Goal: Information Seeking & Learning: Learn about a topic

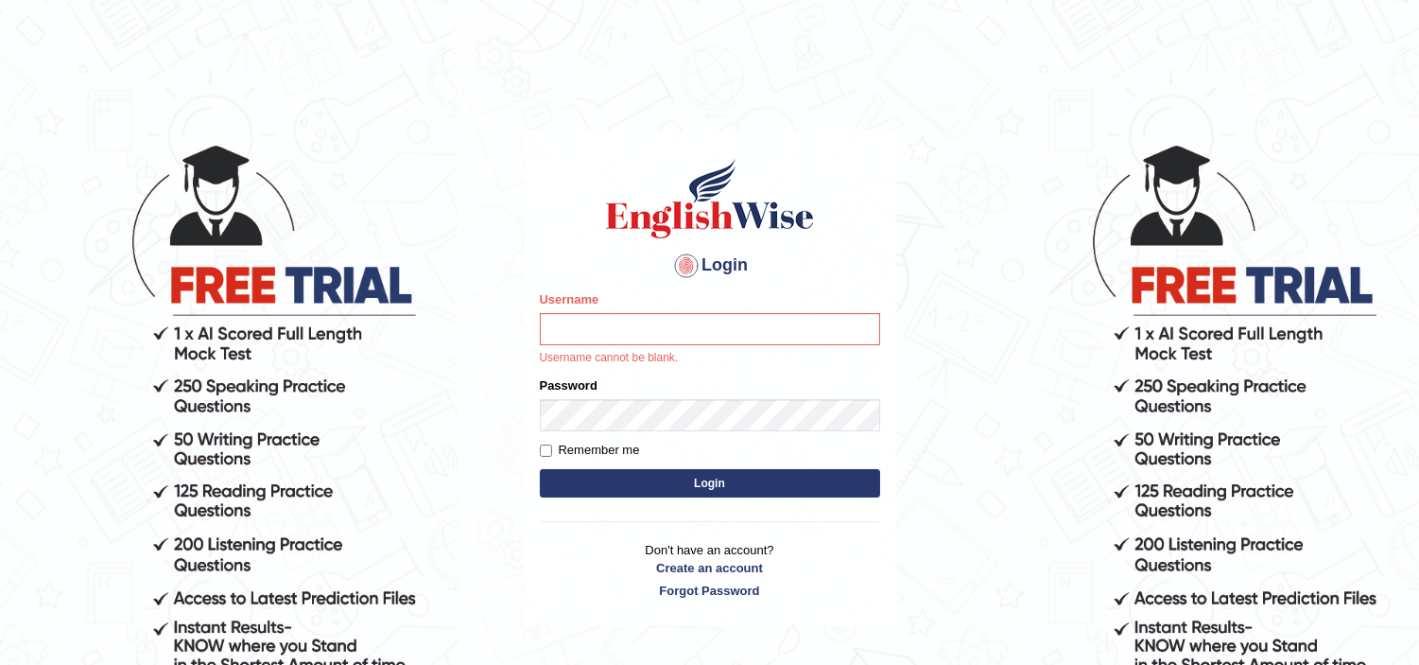
type input "jaspreet1991"
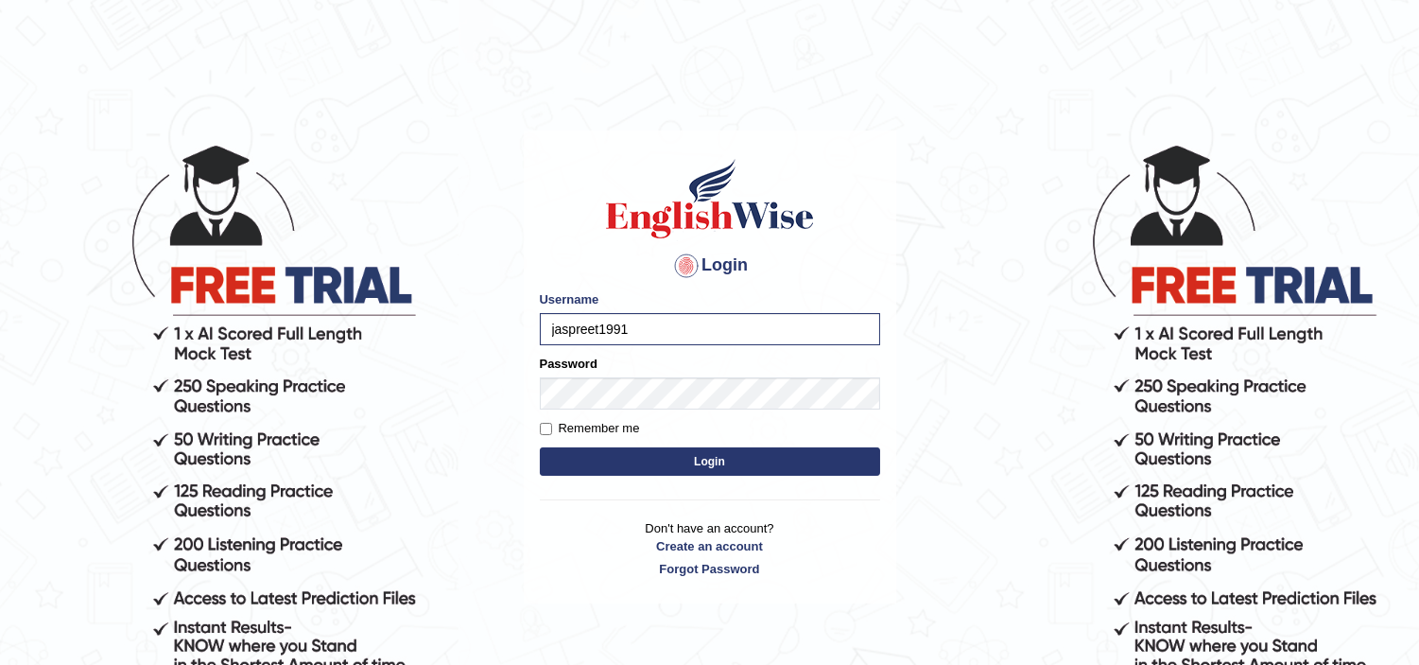
click at [667, 465] on button "Login" at bounding box center [710, 461] width 340 height 28
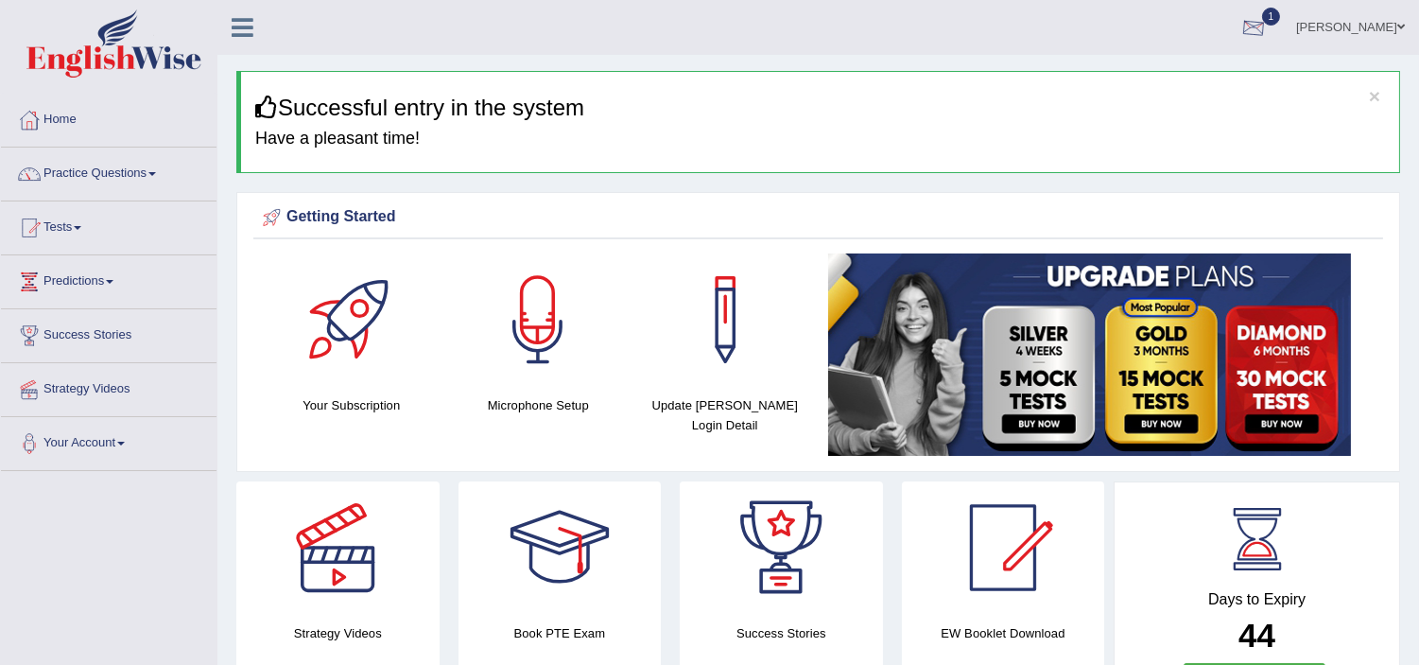
click at [1268, 17] on div at bounding box center [1254, 28] width 28 height 28
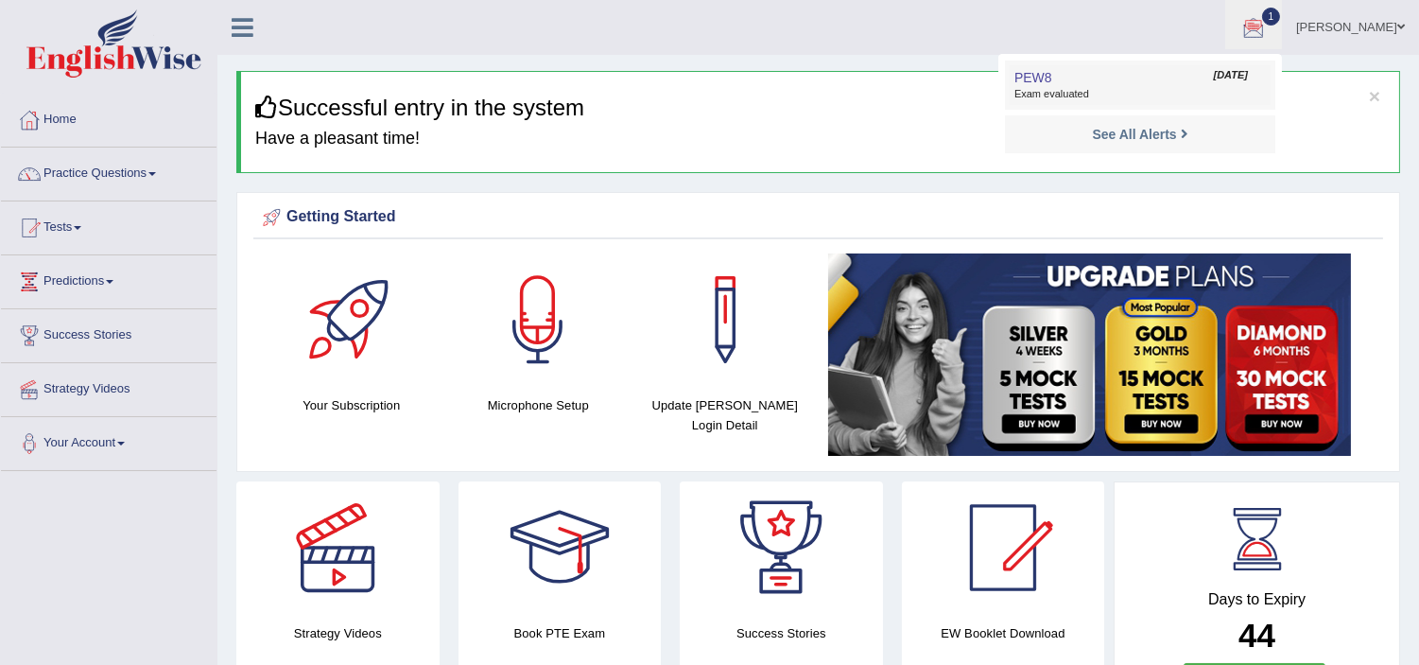
click at [1137, 76] on link "PEW8 Sep 30, 2025 Exam evaluated" at bounding box center [1140, 85] width 261 height 40
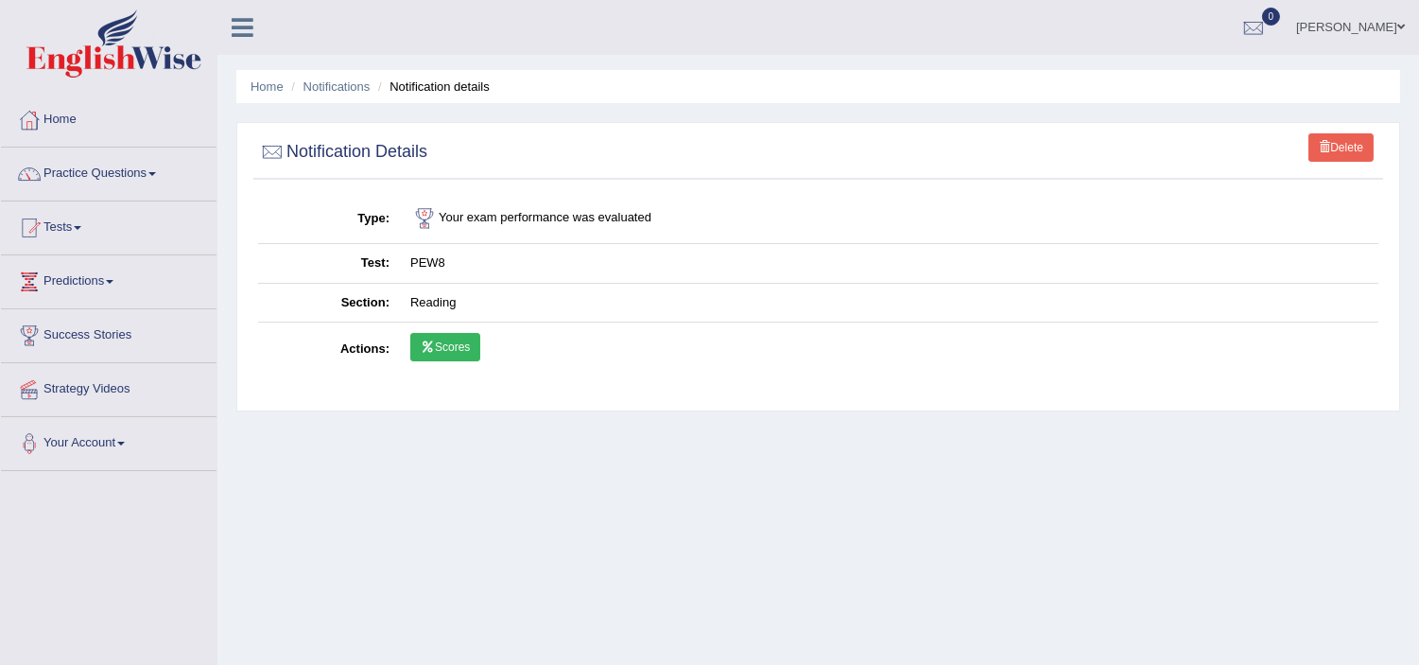
click at [466, 347] on link "Scores" at bounding box center [445, 347] width 70 height 28
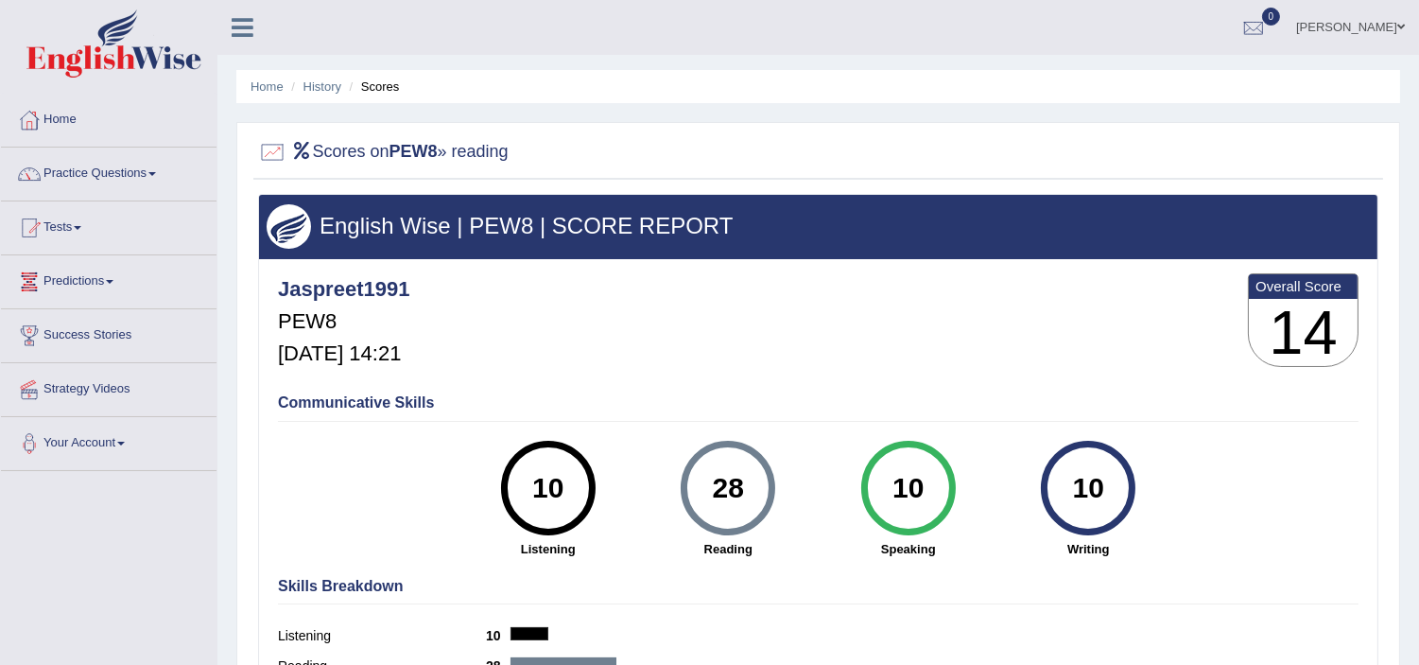
click at [91, 168] on link "Practice Questions" at bounding box center [109, 171] width 216 height 47
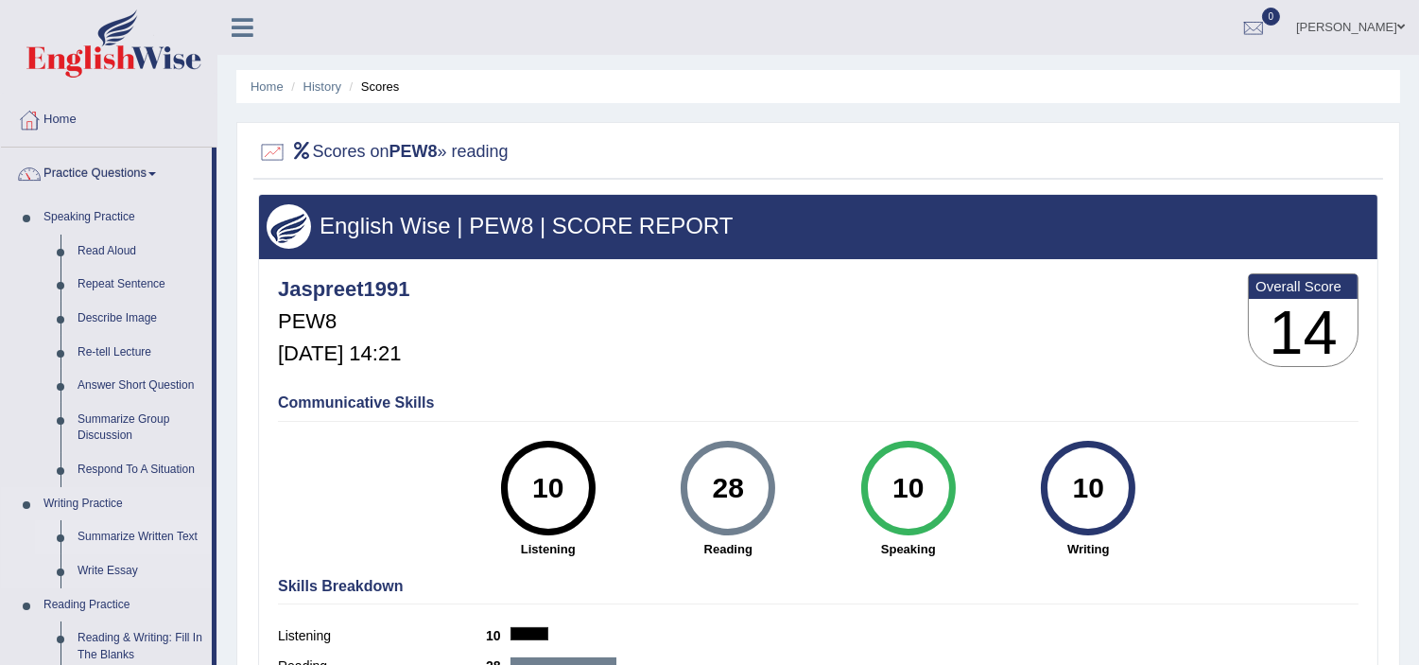
click at [142, 532] on link "Summarize Written Text" at bounding box center [140, 537] width 143 height 34
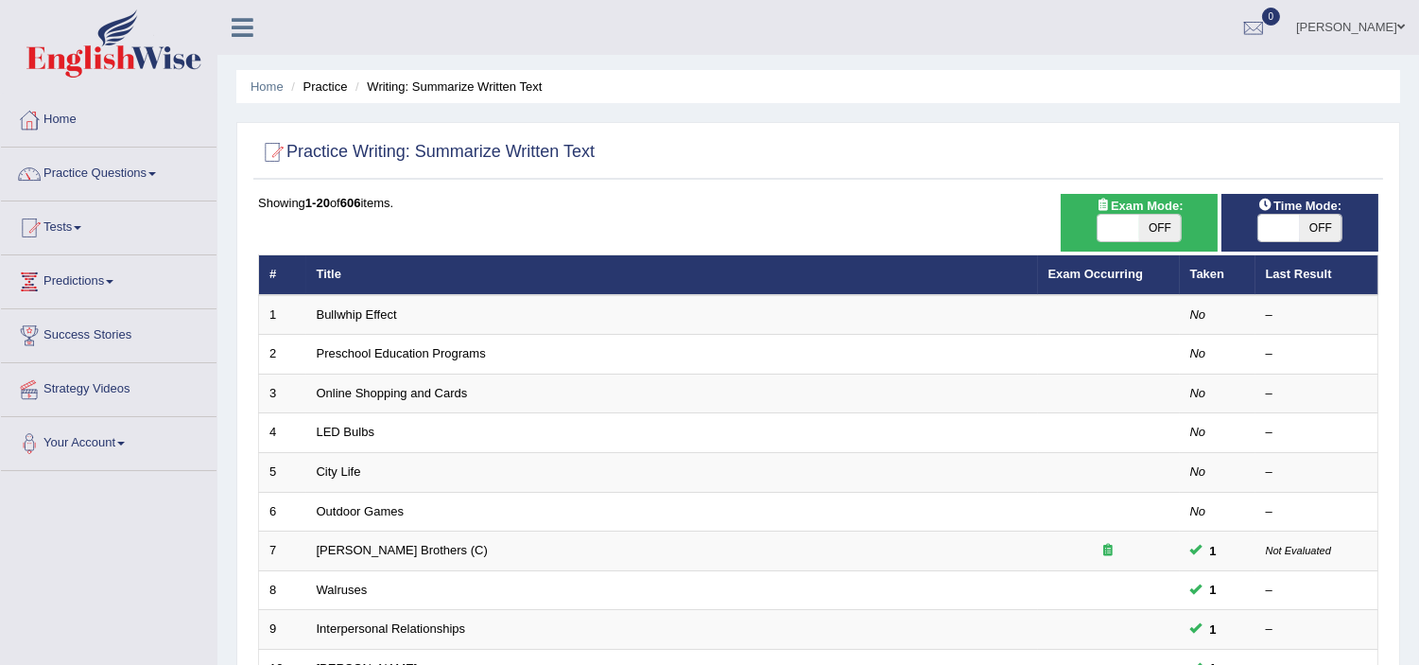
click at [1321, 220] on span "OFF" at bounding box center [1321, 228] width 42 height 26
checkbox input "true"
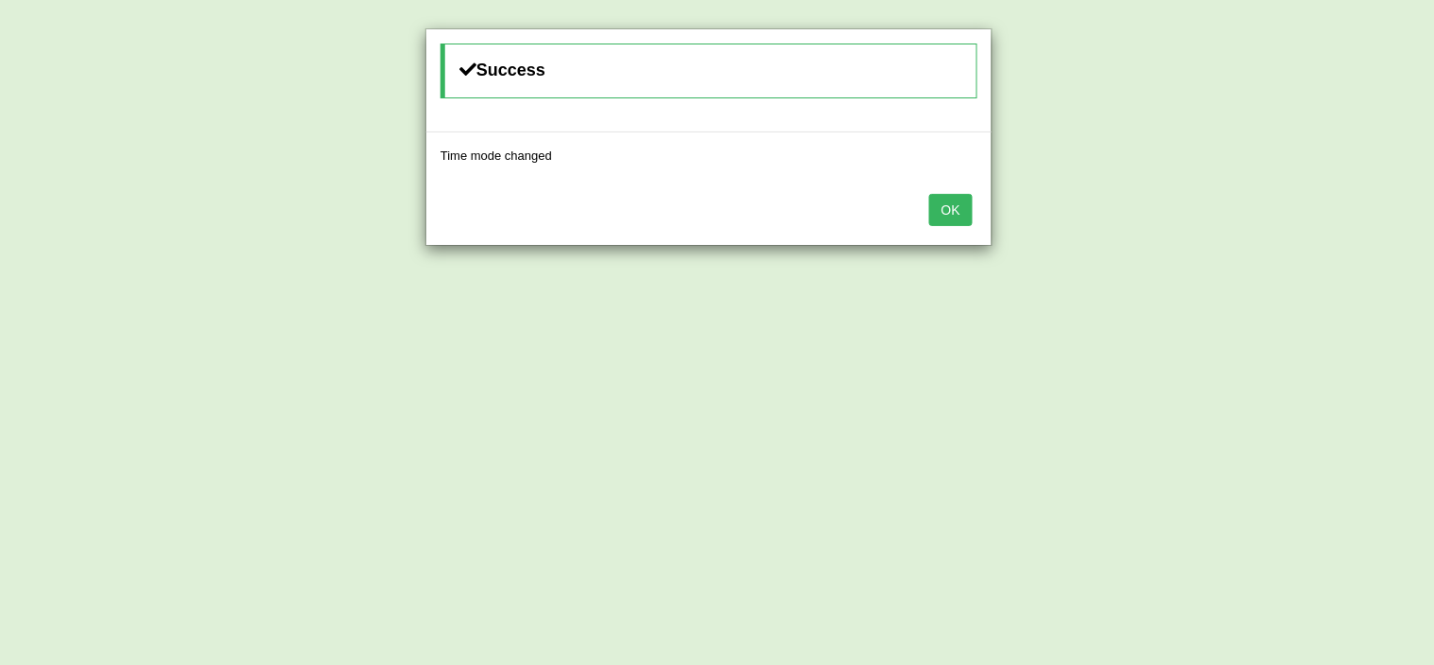
click at [947, 219] on button "OK" at bounding box center [951, 210] width 43 height 32
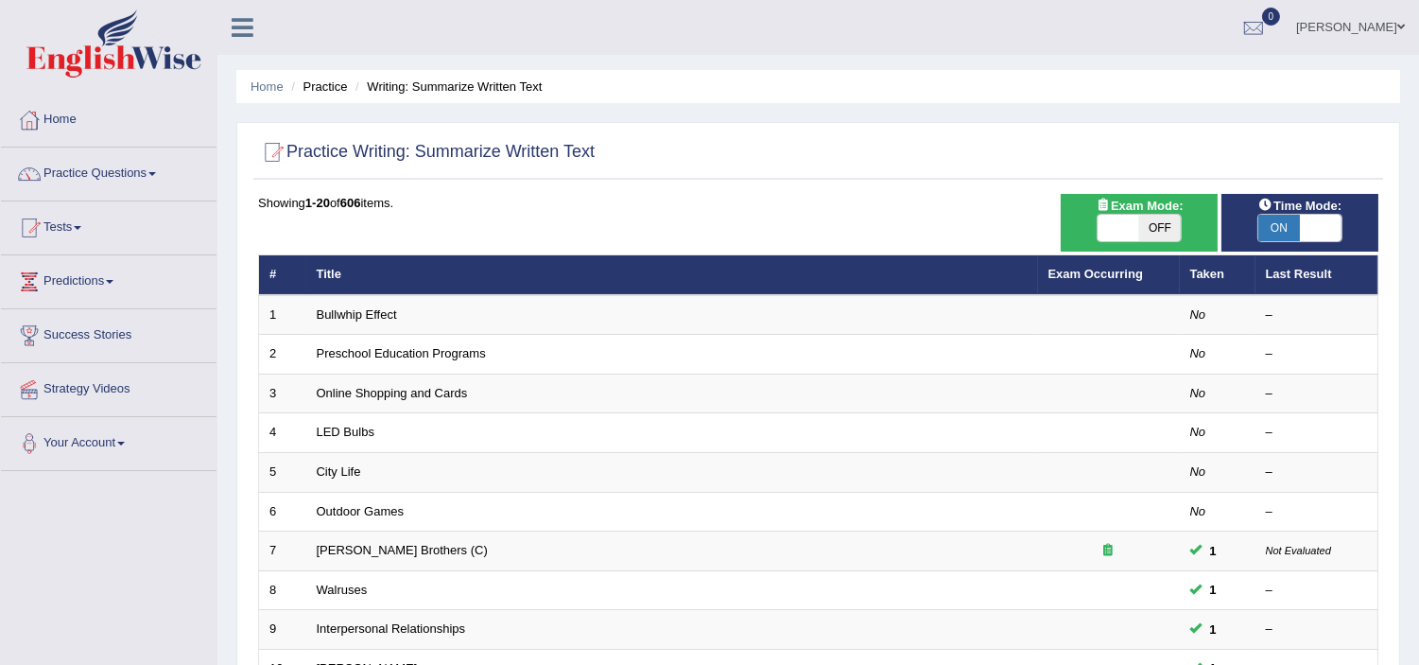
click at [1161, 230] on span "OFF" at bounding box center [1160, 228] width 42 height 26
checkbox input "true"
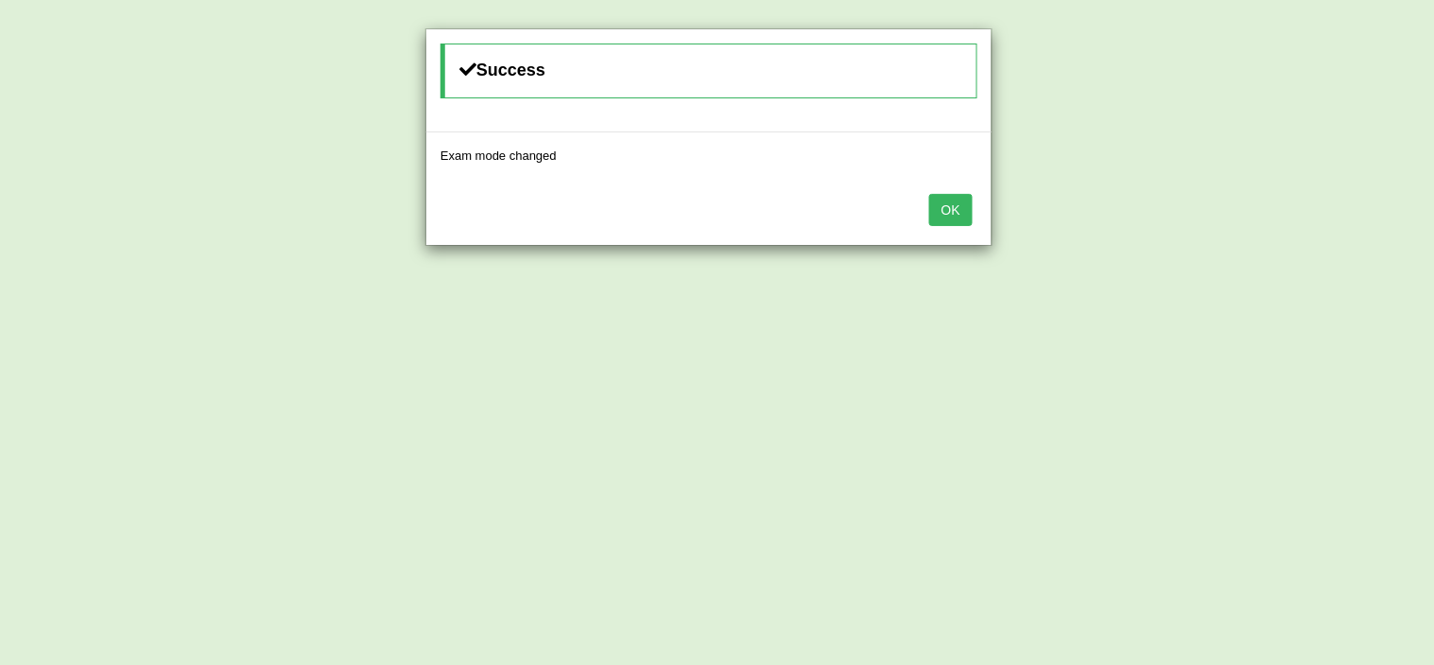
click at [956, 214] on button "OK" at bounding box center [951, 210] width 43 height 32
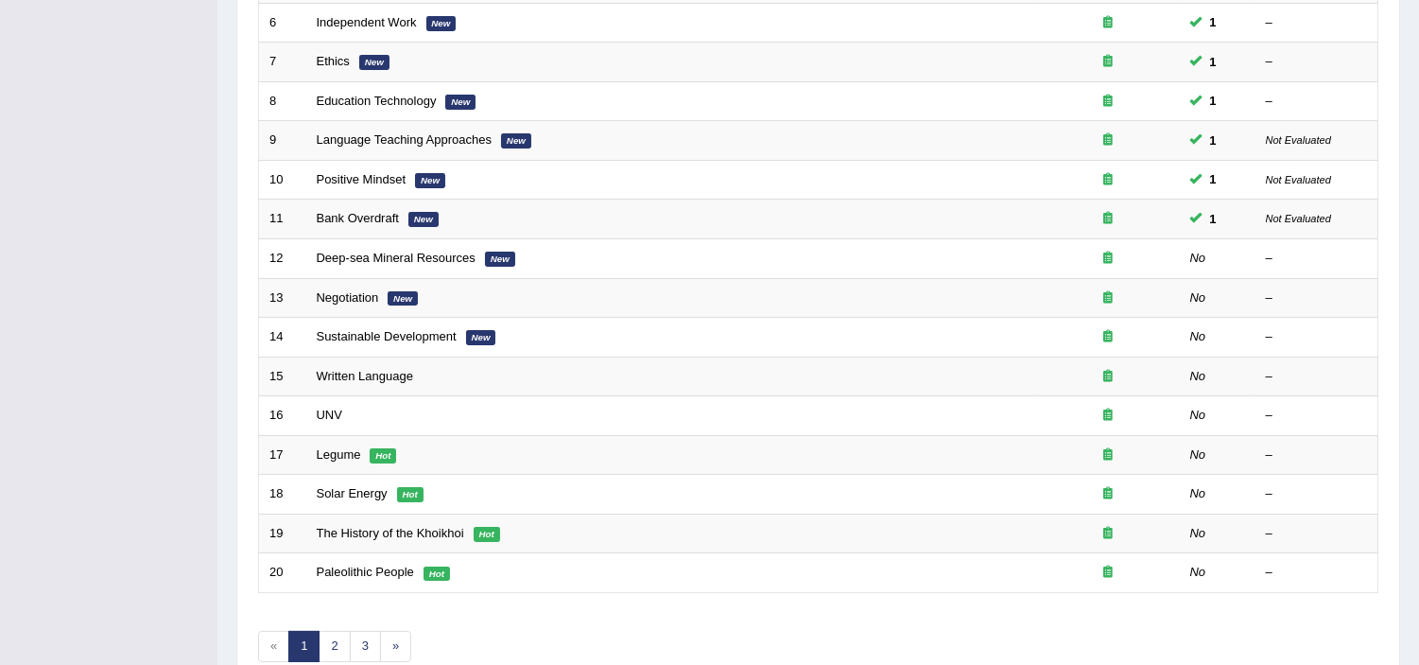
scroll to position [587, 0]
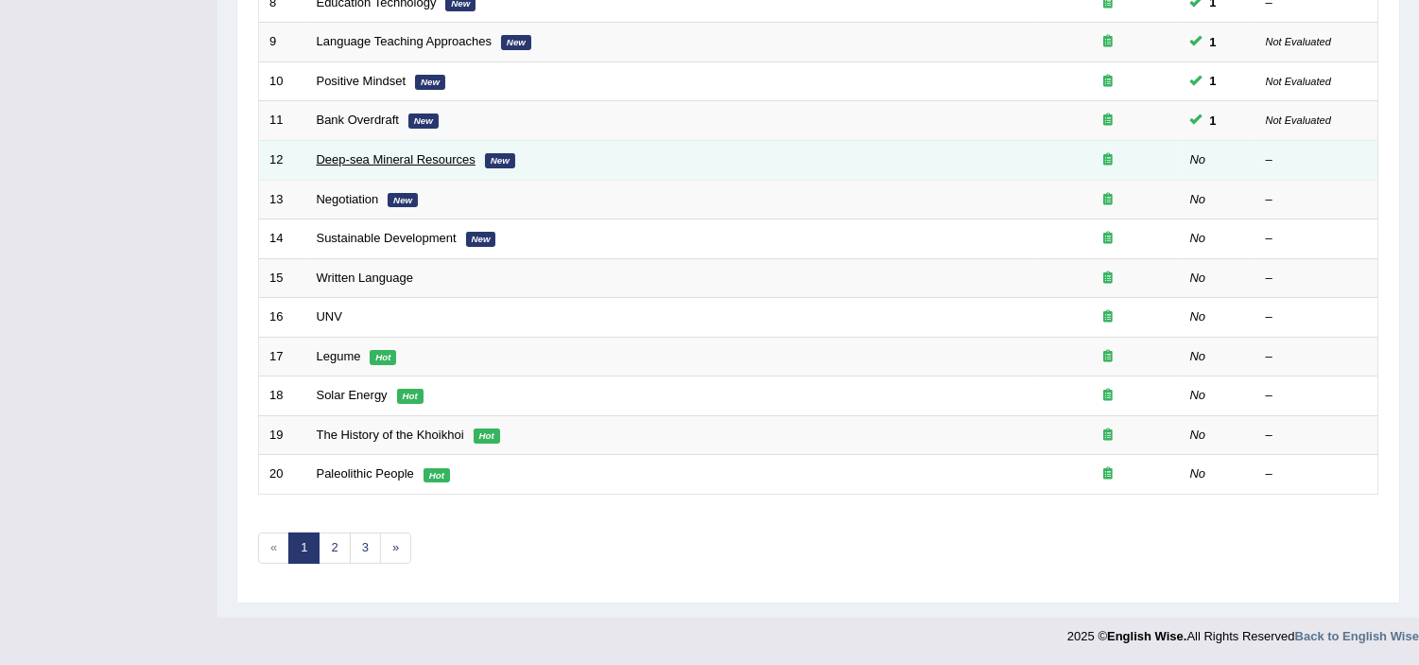
click at [447, 154] on link "Deep-sea Mineral Resources" at bounding box center [396, 159] width 159 height 14
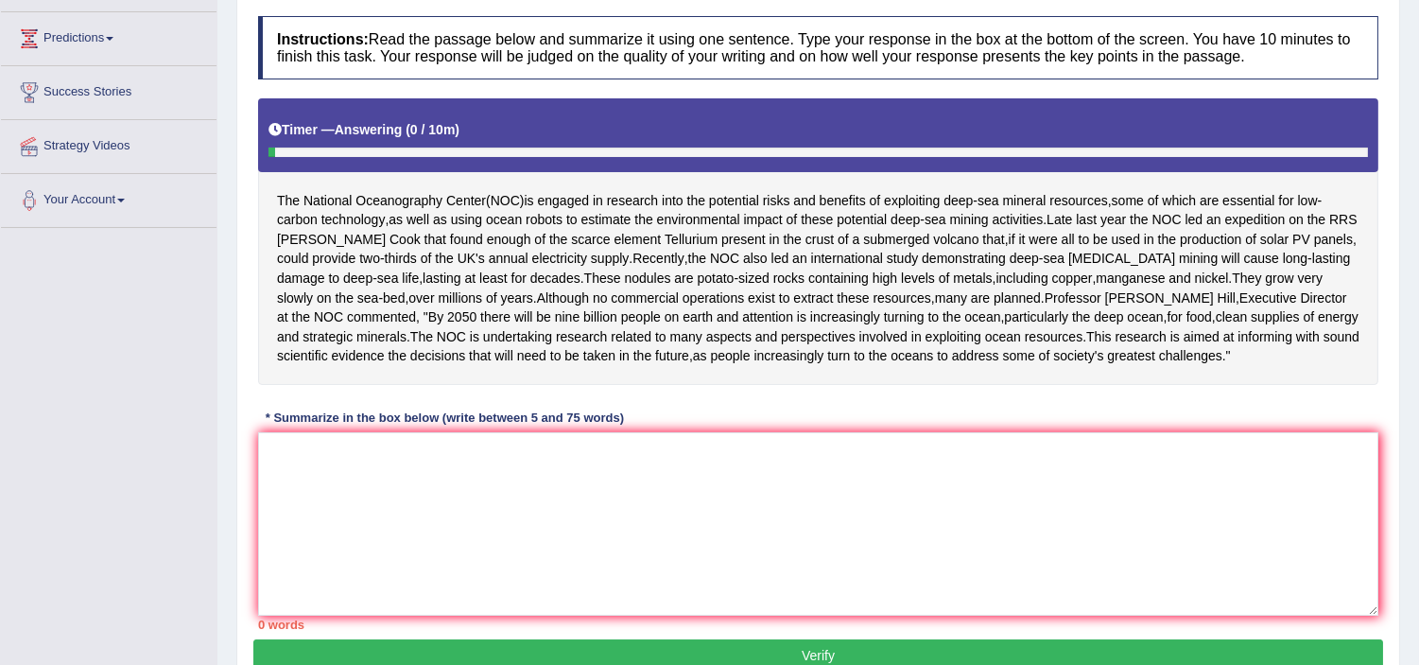
scroll to position [252, 0]
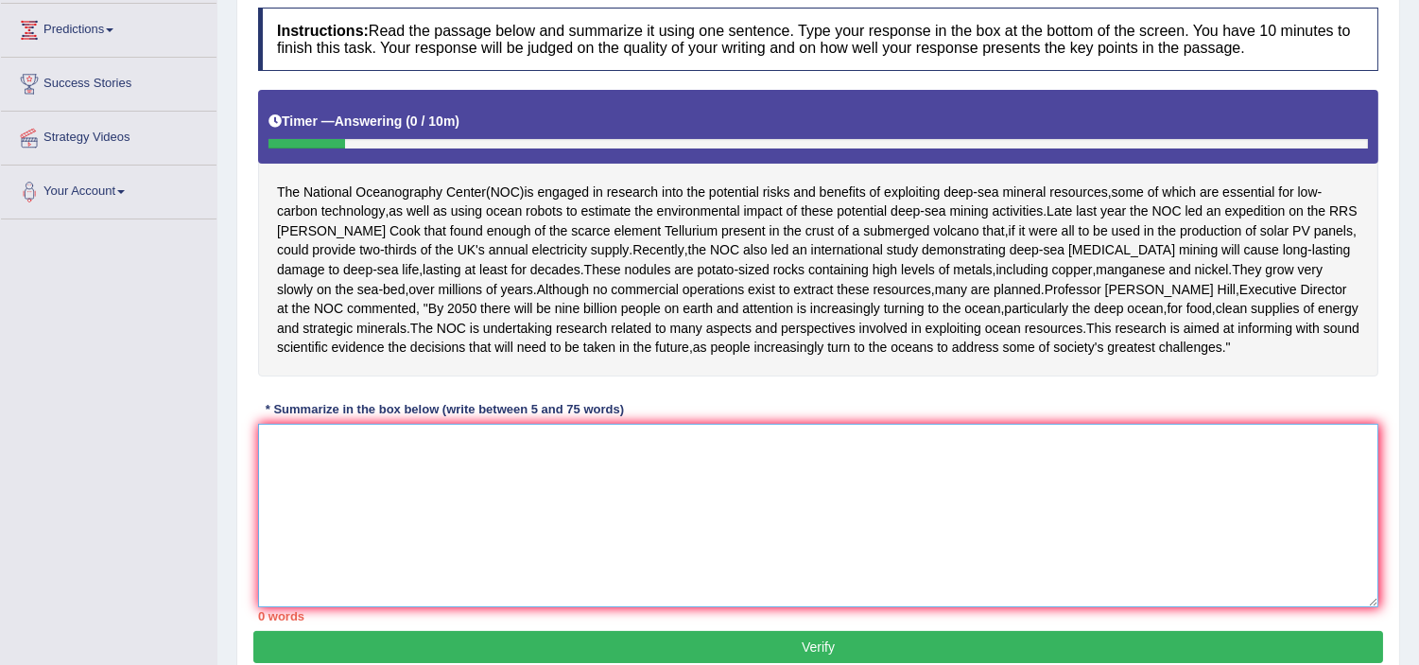
click at [413, 509] on textarea at bounding box center [818, 515] width 1121 height 183
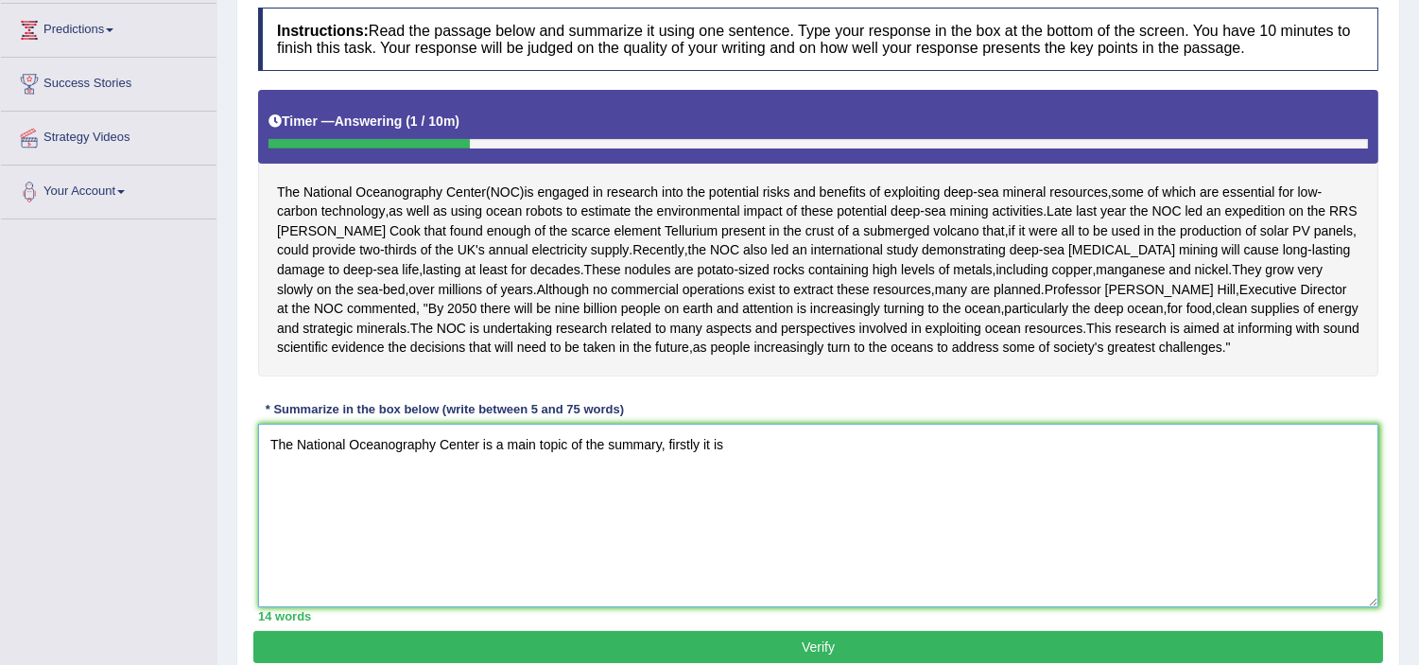
click at [697, 503] on textarea "The National Oceanography Center is a main topic of the summary, firstly it is" at bounding box center [818, 515] width 1121 height 183
click at [733, 498] on textarea "The National Oceanography Center is a main topic of the summary, firstly, it is" at bounding box center [818, 515] width 1121 height 183
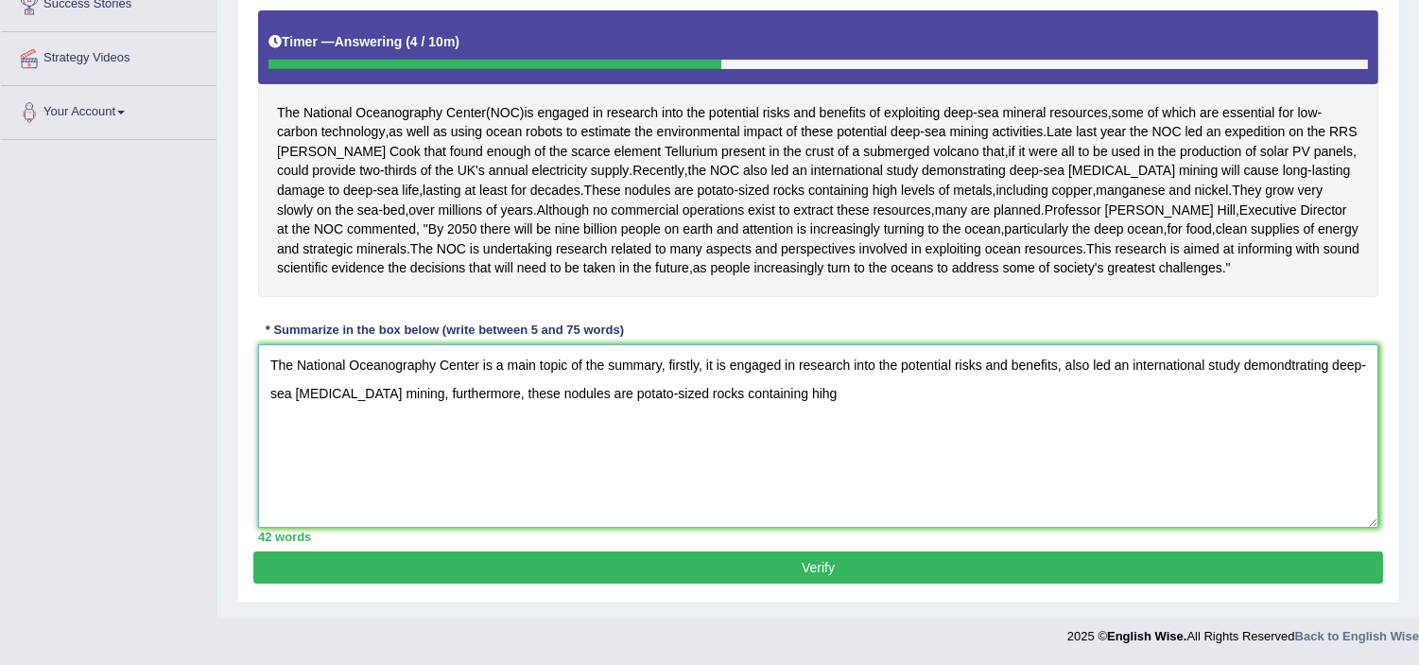
scroll to position [389, 0]
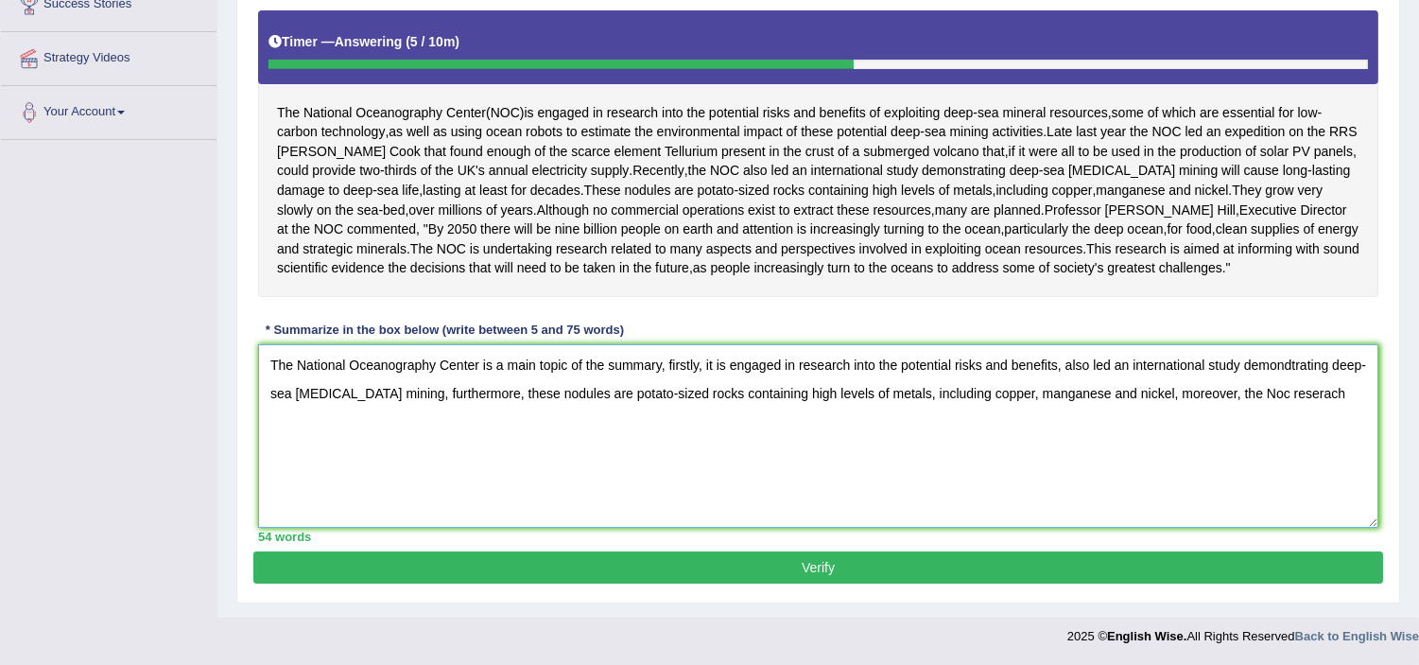
click at [1256, 392] on textarea "The National Oceanography Center is a main topic of the summary, firstly, it is…" at bounding box center [818, 435] width 1121 height 183
click at [326, 420] on textarea "The National Oceanography Center is a main topic of the summary, firstly, it is…" at bounding box center [818, 435] width 1121 height 183
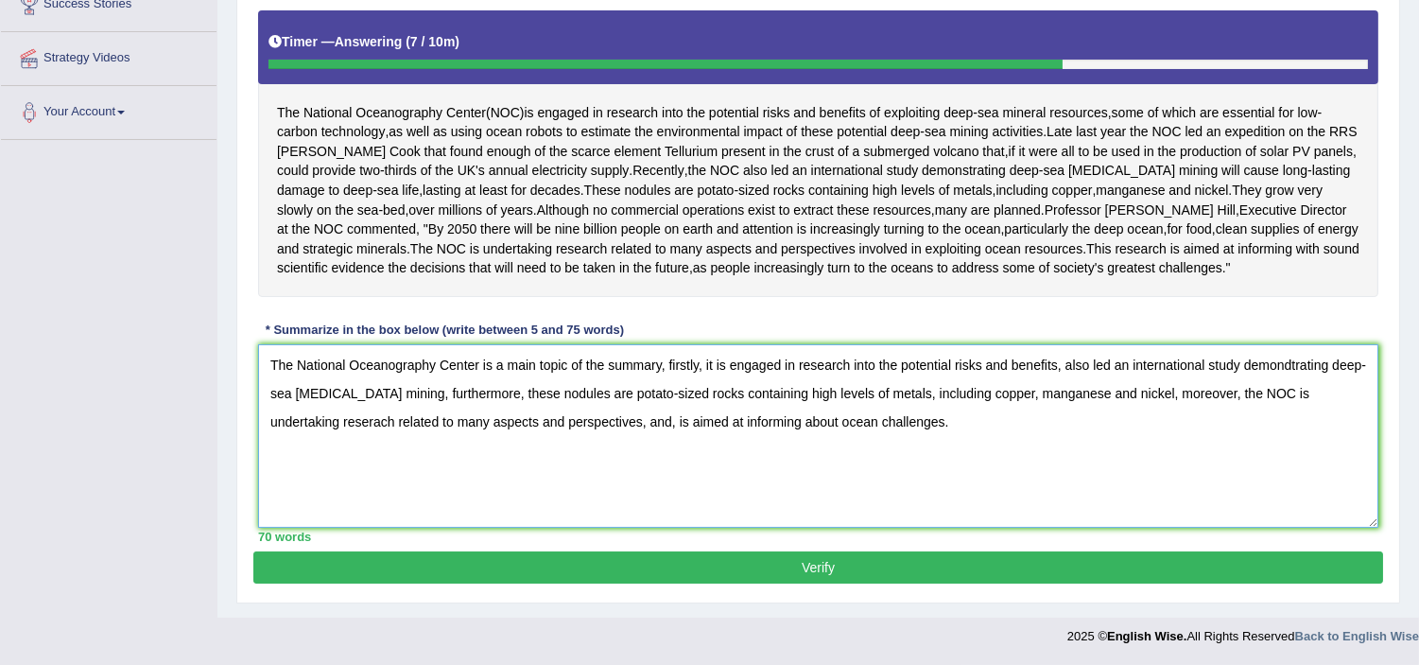
click at [768, 418] on textarea "The National Oceanography Center is a main topic of the summary, firstly, it is…" at bounding box center [818, 435] width 1121 height 183
type textarea "The National Oceanography Center is a main topic of the summary, firstly, it is…"
click at [818, 569] on button "Verify" at bounding box center [818, 567] width 1130 height 32
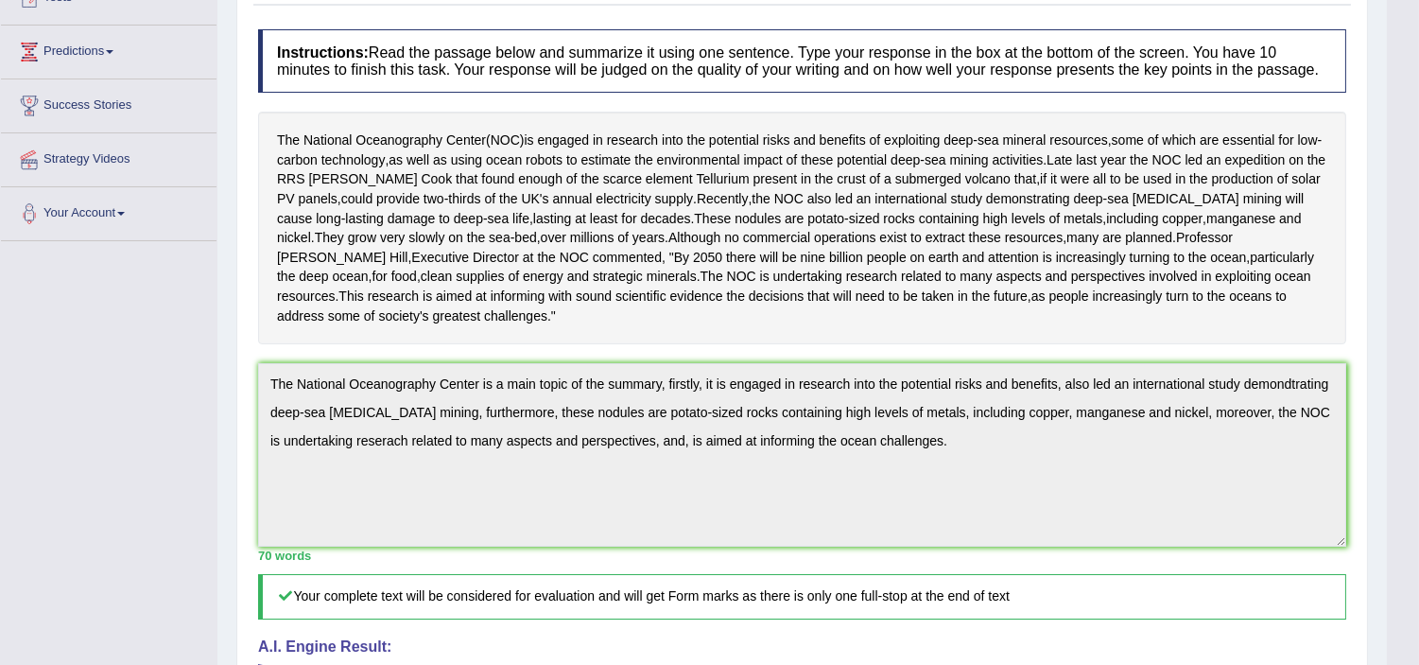
scroll to position [132, 0]
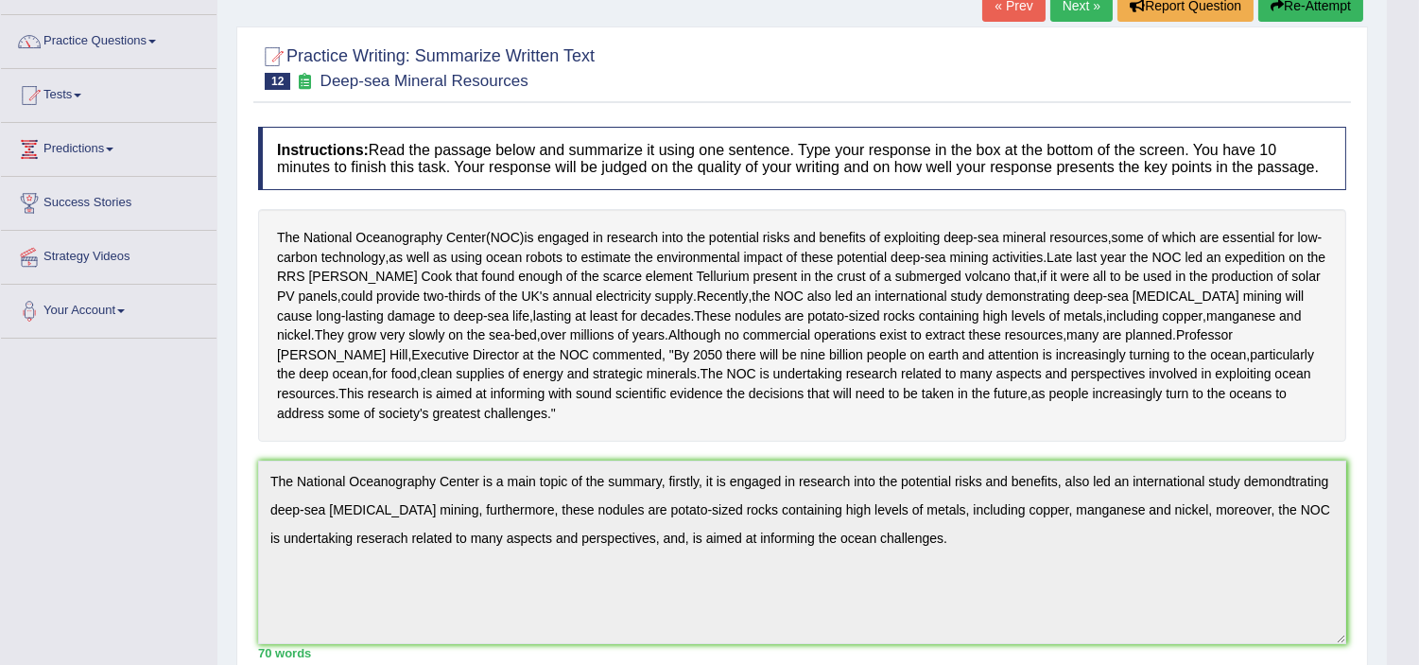
click at [1069, 5] on link "Next »" at bounding box center [1082, 6] width 62 height 32
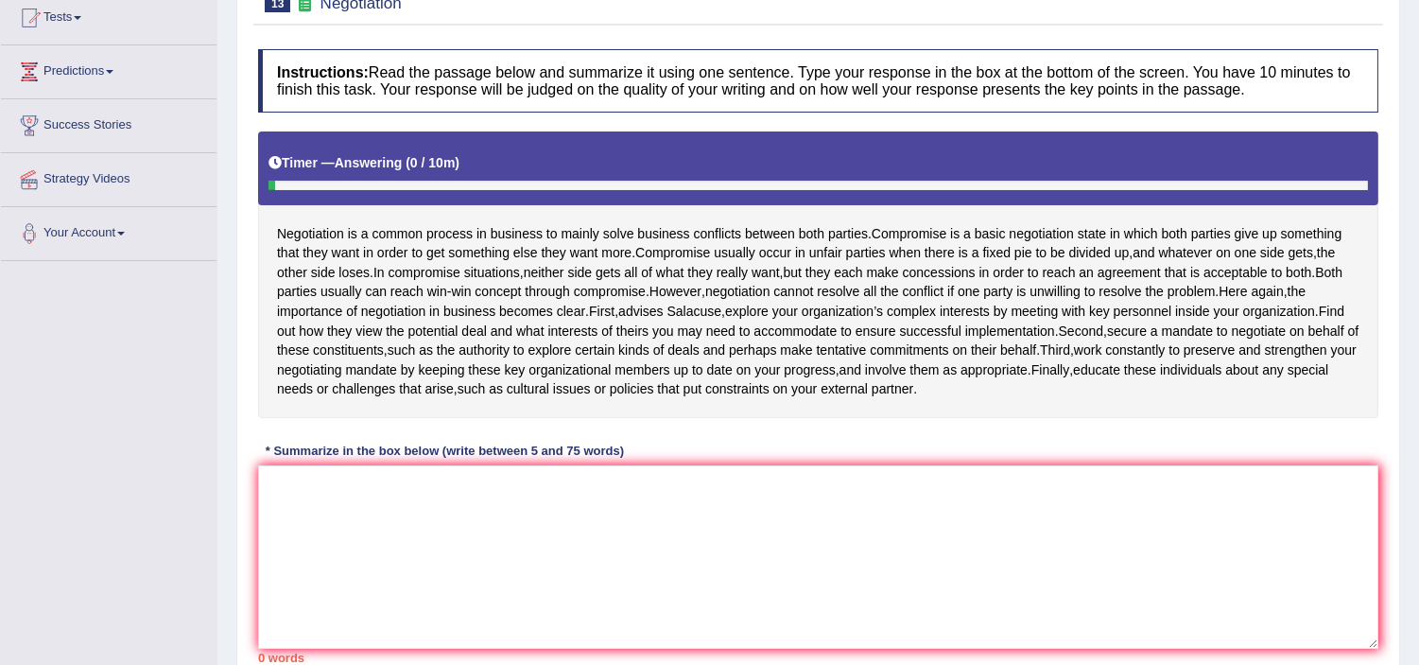
scroll to position [223, 0]
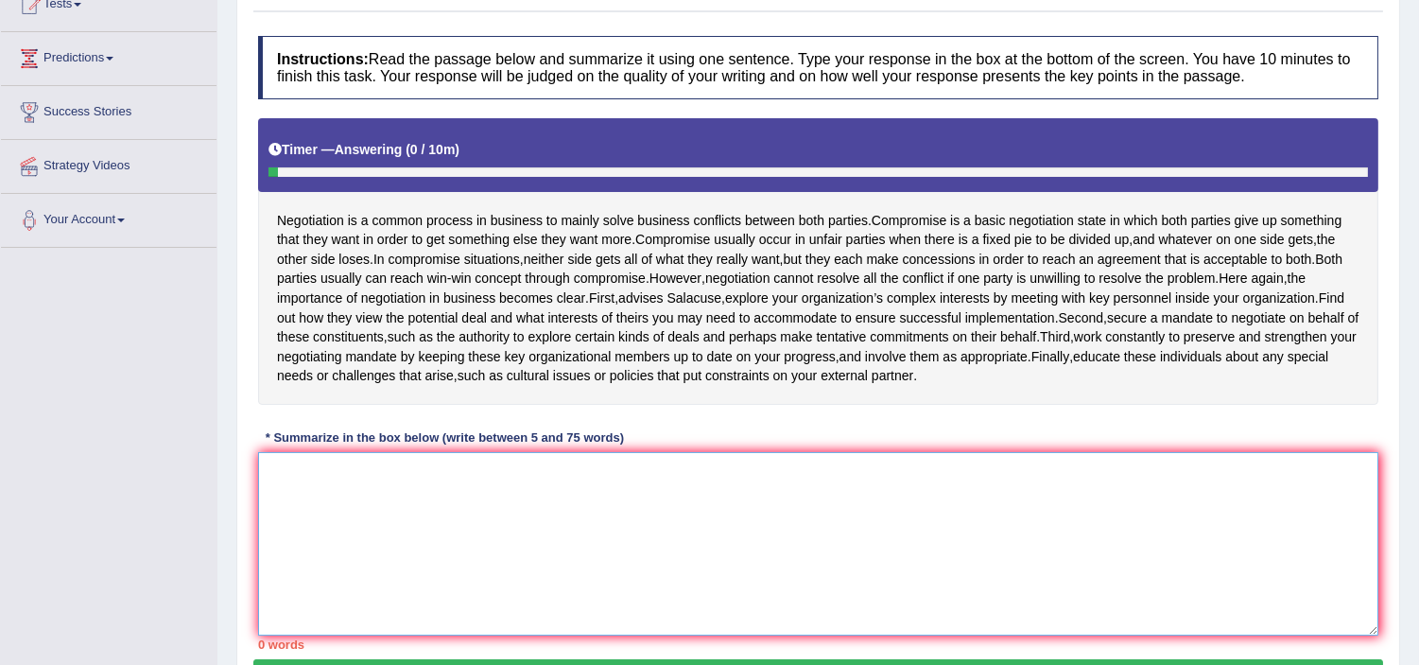
click at [382, 480] on textarea at bounding box center [818, 543] width 1121 height 183
type textarea "n"
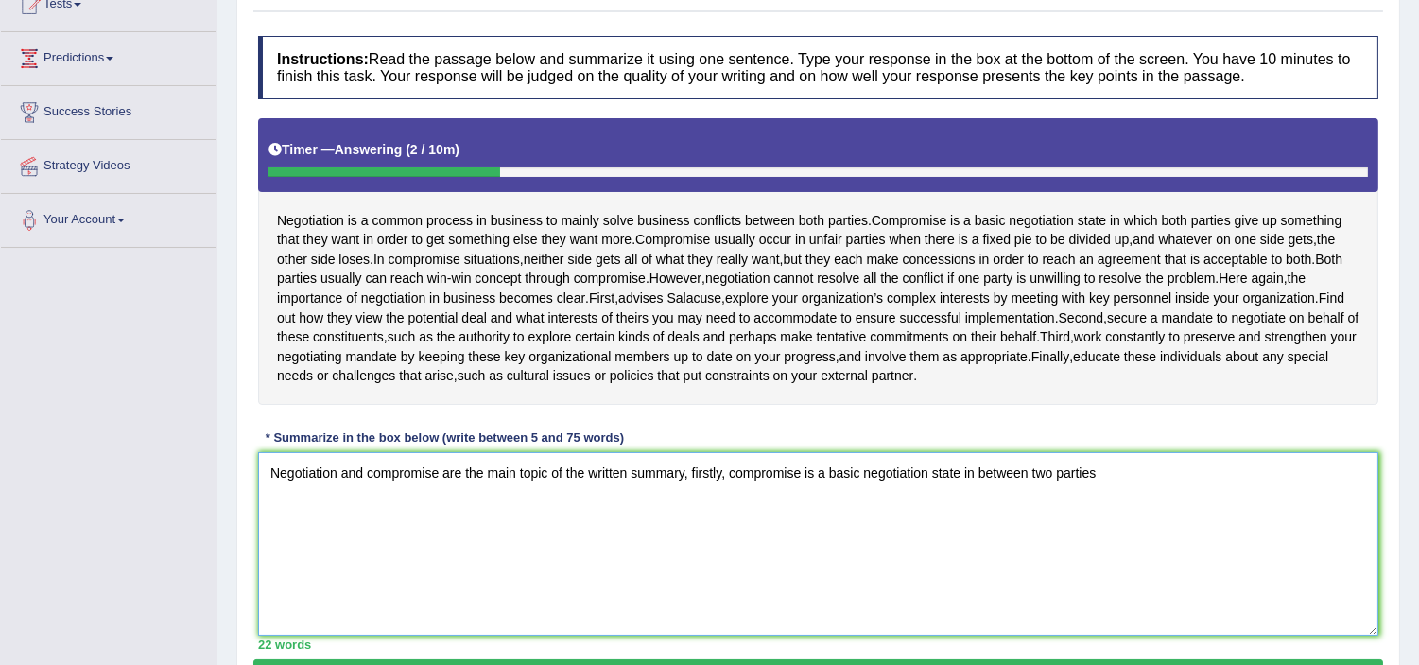
click at [958, 492] on textarea "Negotiation and compromise are the main topic of the written summary, firstly, …" at bounding box center [818, 543] width 1121 height 183
click at [1102, 488] on textarea "Negotiation and compromise are the main topic of the written summary, firstly, …" at bounding box center [818, 543] width 1121 height 183
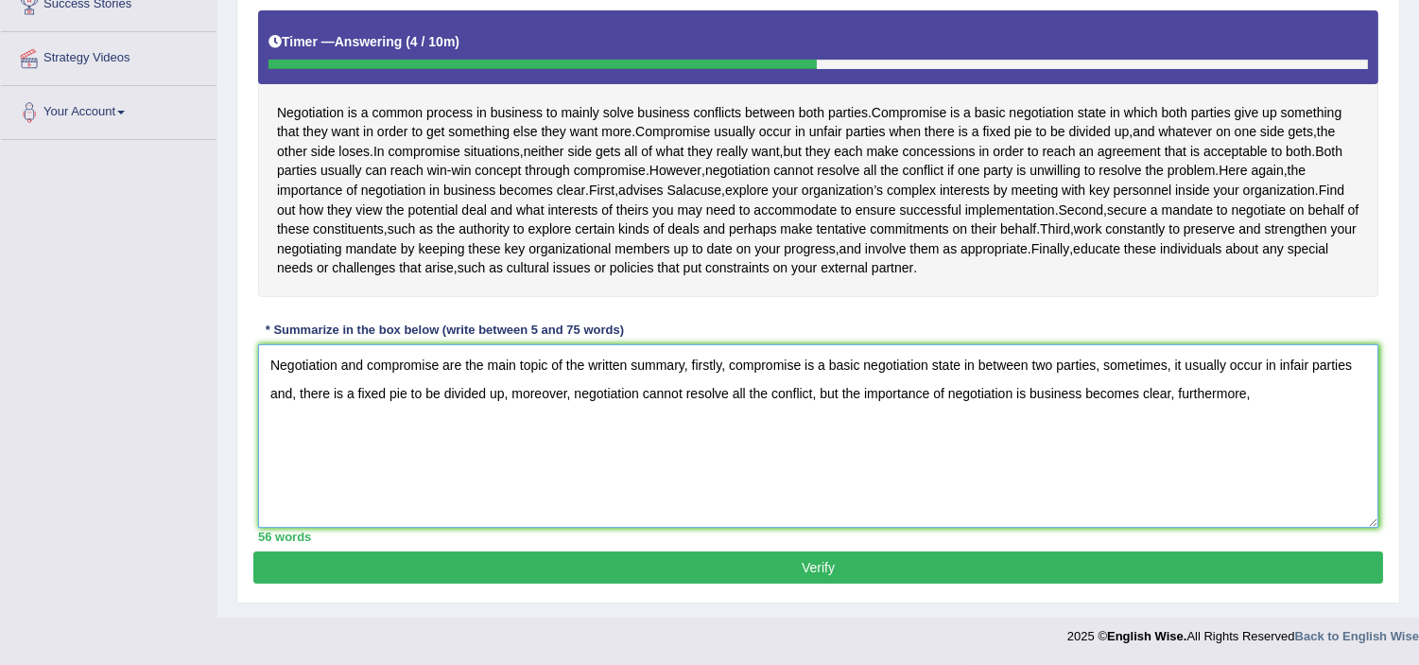
scroll to position [350, 0]
click at [1274, 397] on textarea "Negotiation and compromise are the main topic of the written summary, firstly, …" at bounding box center [818, 435] width 1121 height 183
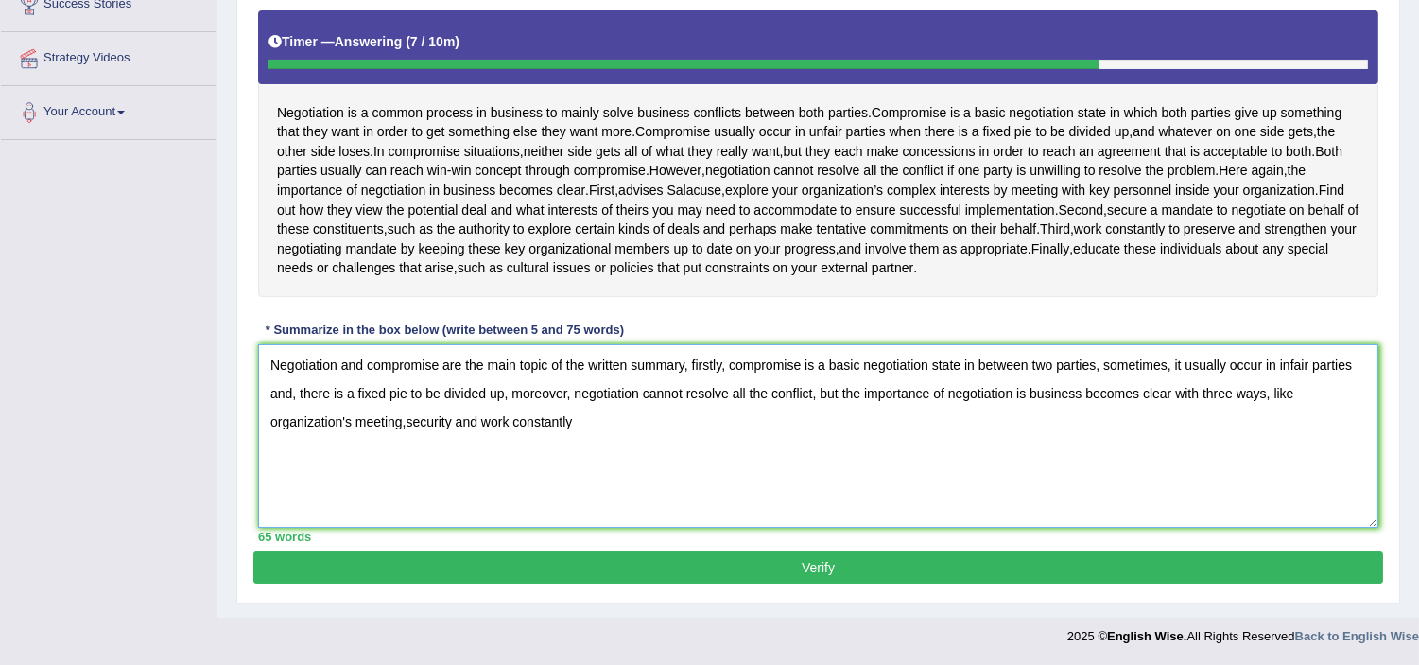
click at [1230, 395] on textarea "Negotiation and compromise are the main topic of the written summary, firstly, …" at bounding box center [818, 435] width 1121 height 183
click at [586, 423] on textarea "Negotiation and compromise are the main topic of the written summary, firstly, …" at bounding box center [818, 435] width 1121 height 183
type textarea "Negotiation and compromise are the main topic of the written summary, firstly, …"
click at [815, 563] on button "Verify" at bounding box center [818, 567] width 1130 height 32
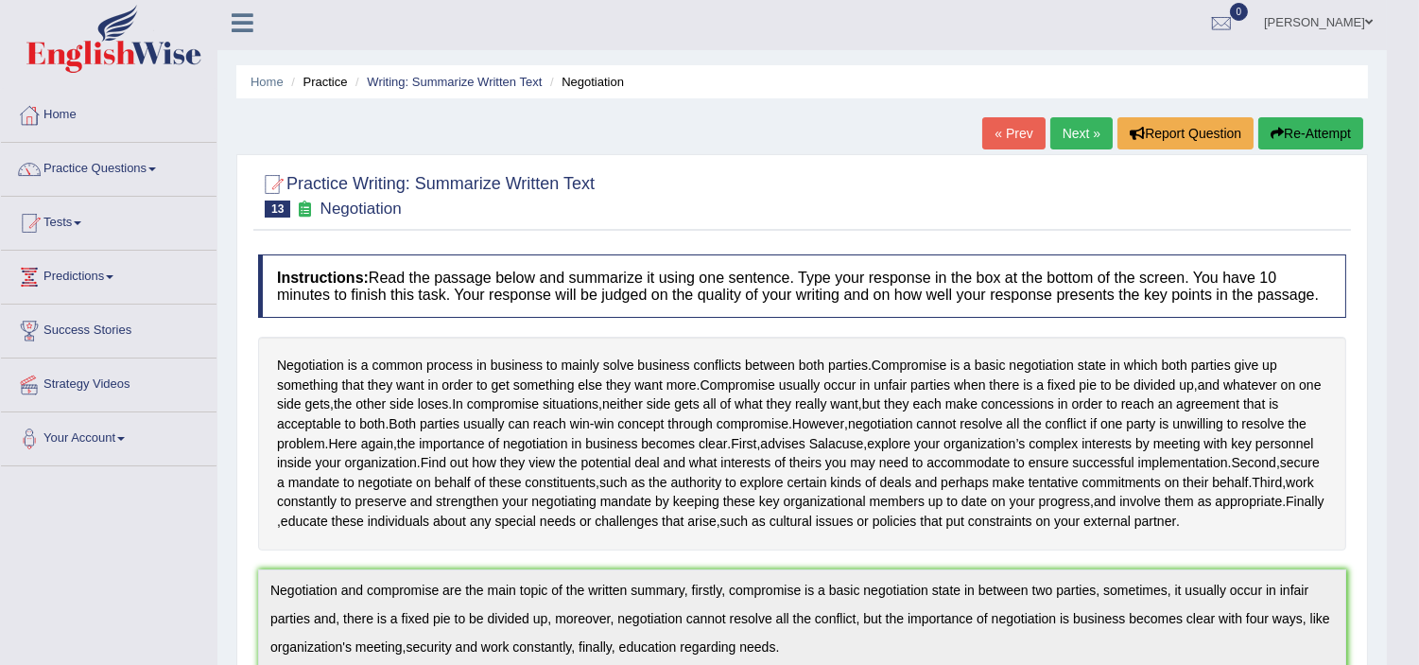
scroll to position [0, 0]
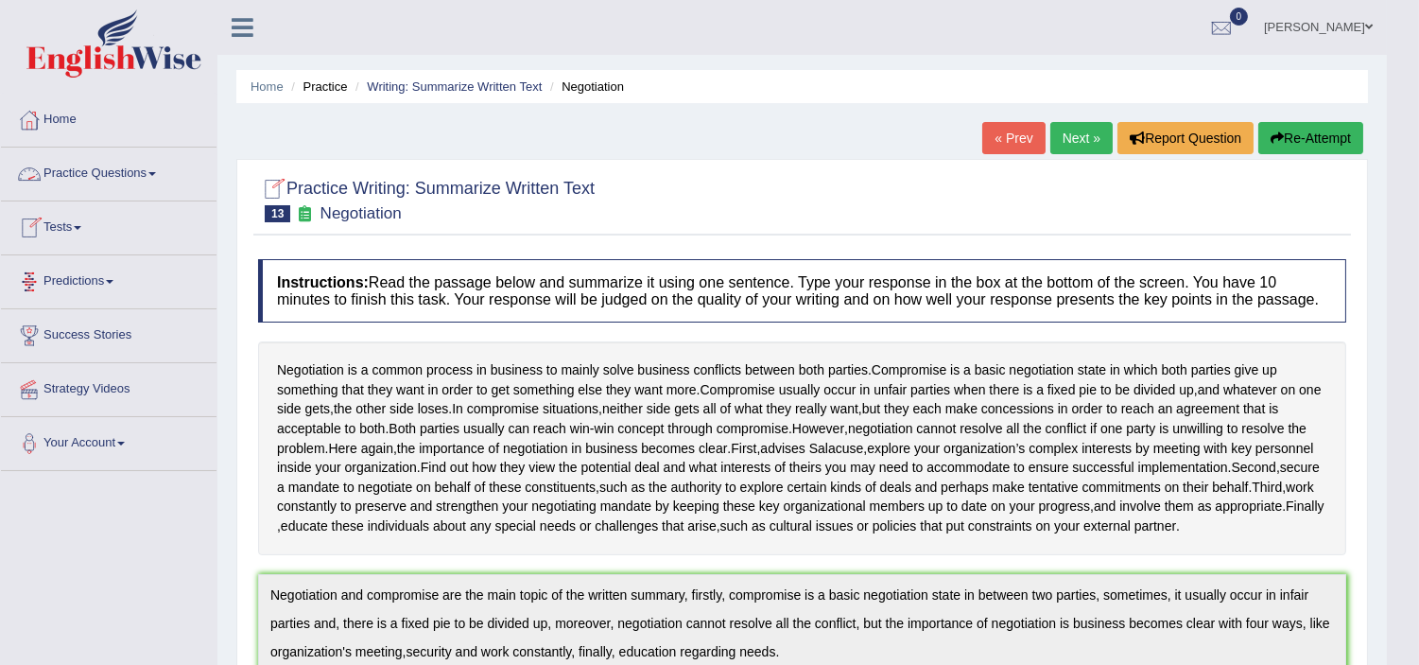
click at [108, 162] on link "Practice Questions" at bounding box center [109, 171] width 216 height 47
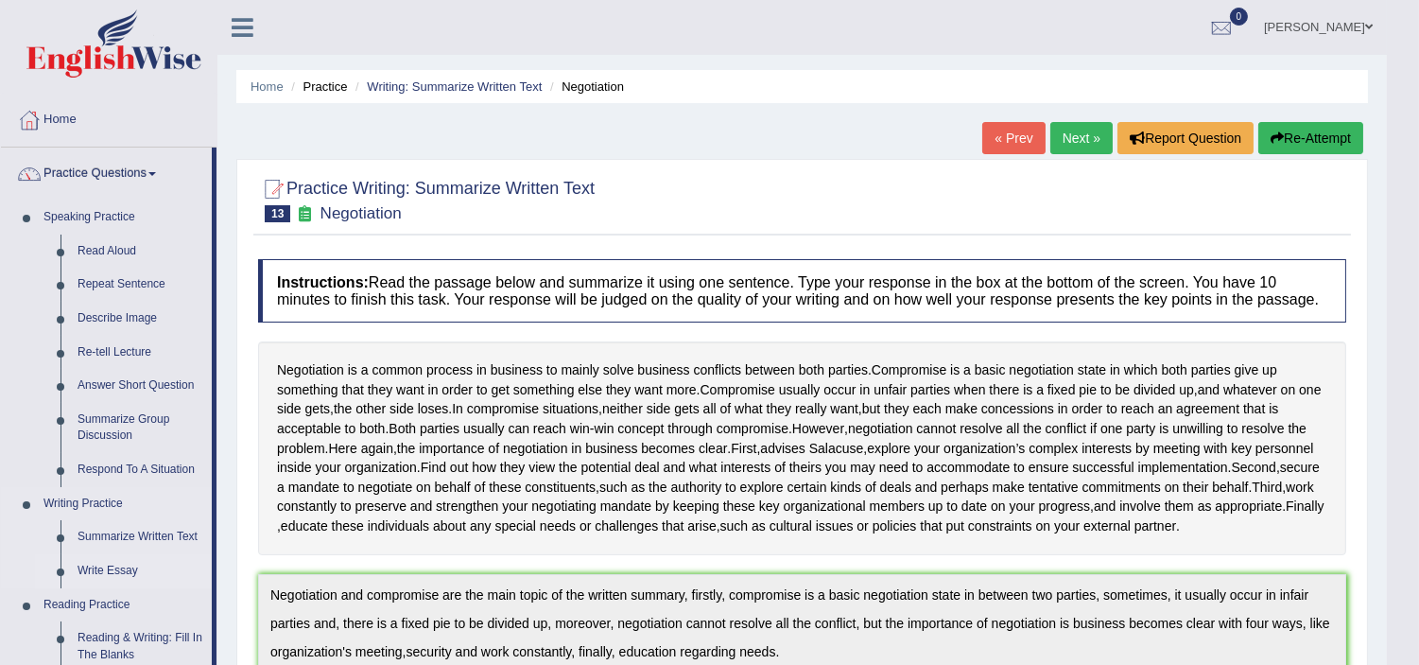
click at [114, 570] on link "Write Essay" at bounding box center [140, 571] width 143 height 34
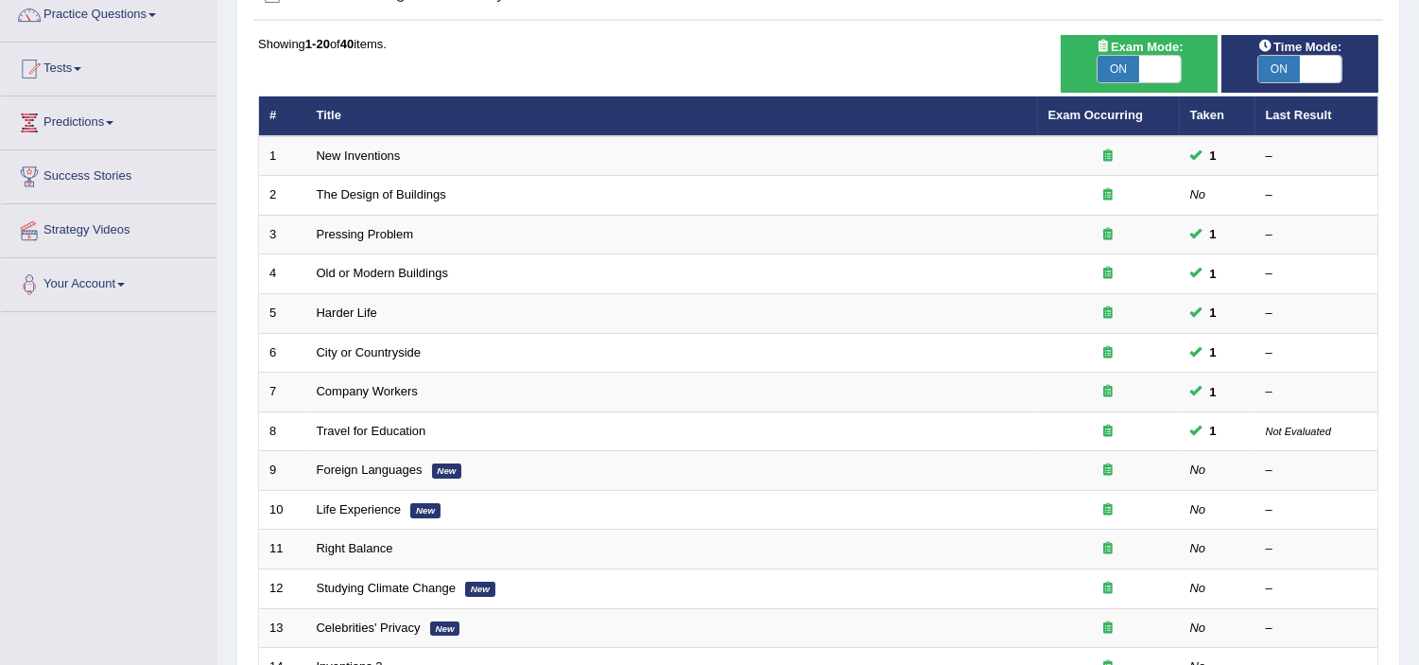
scroll to position [167, 0]
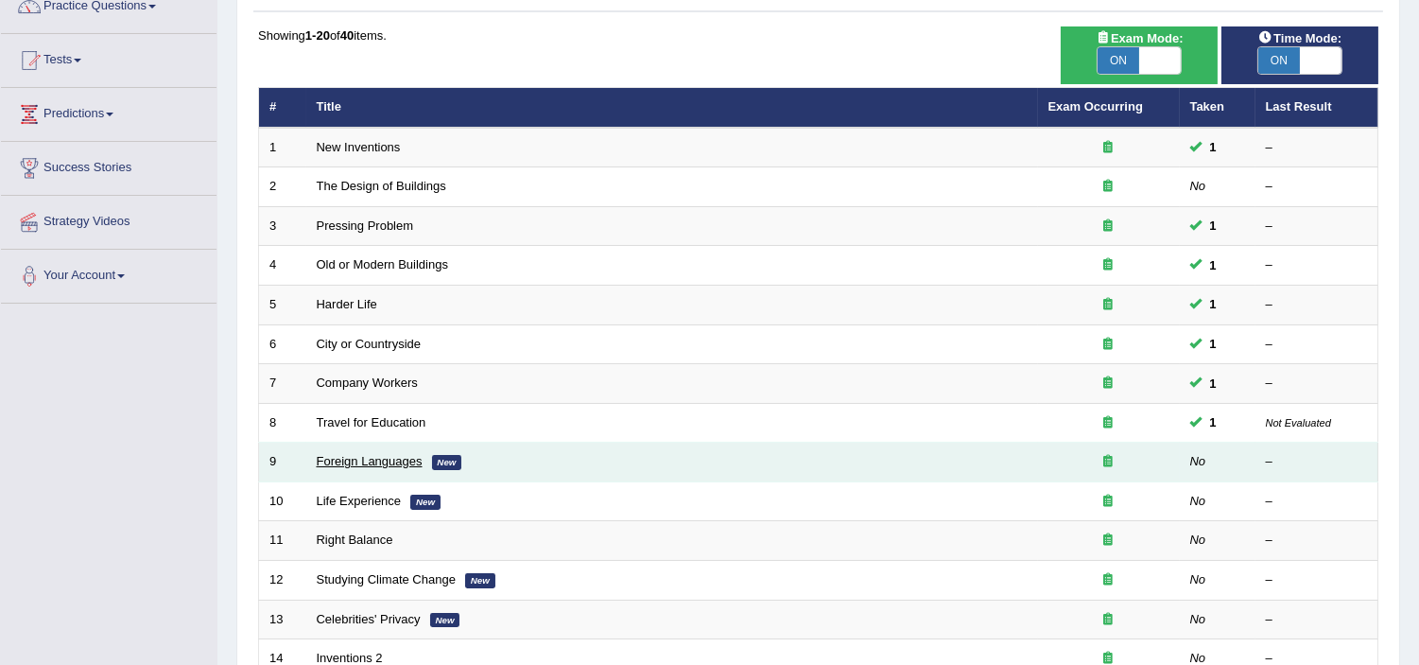
click at [355, 456] on link "Foreign Languages" at bounding box center [370, 461] width 106 height 14
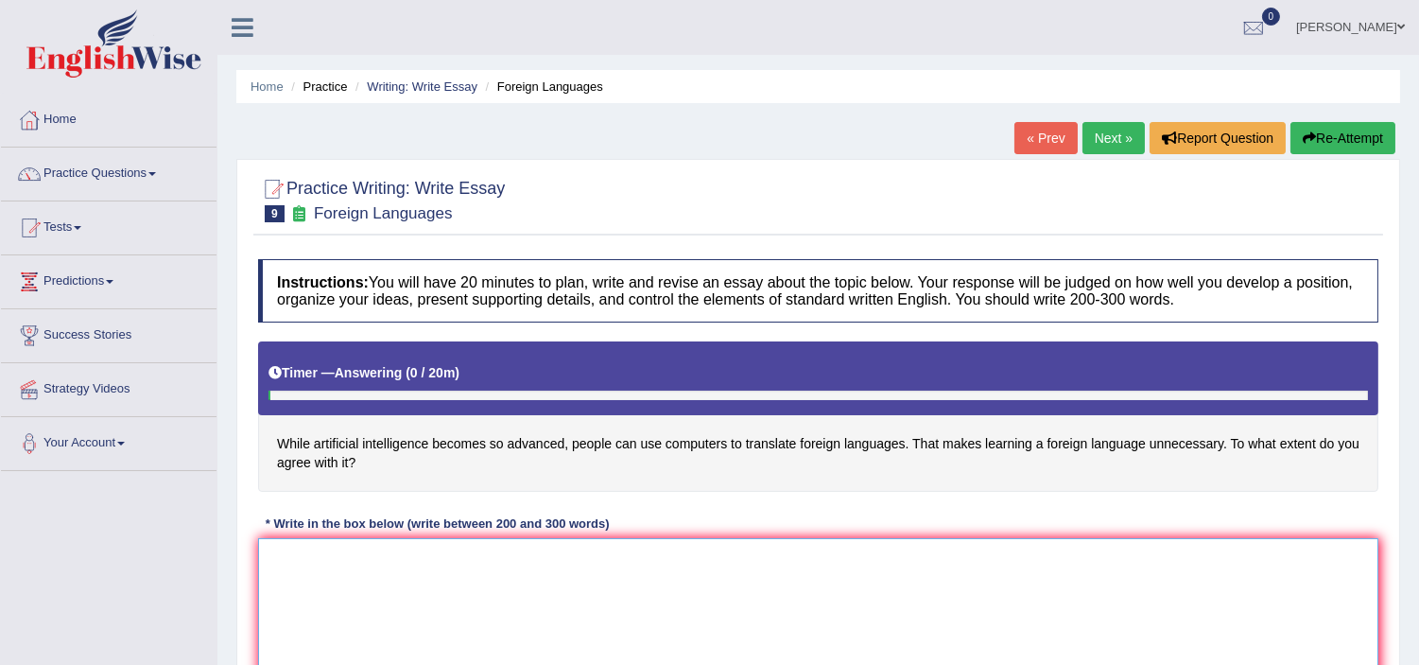
click at [322, 570] on textarea at bounding box center [818, 629] width 1121 height 183
type textarea "T"
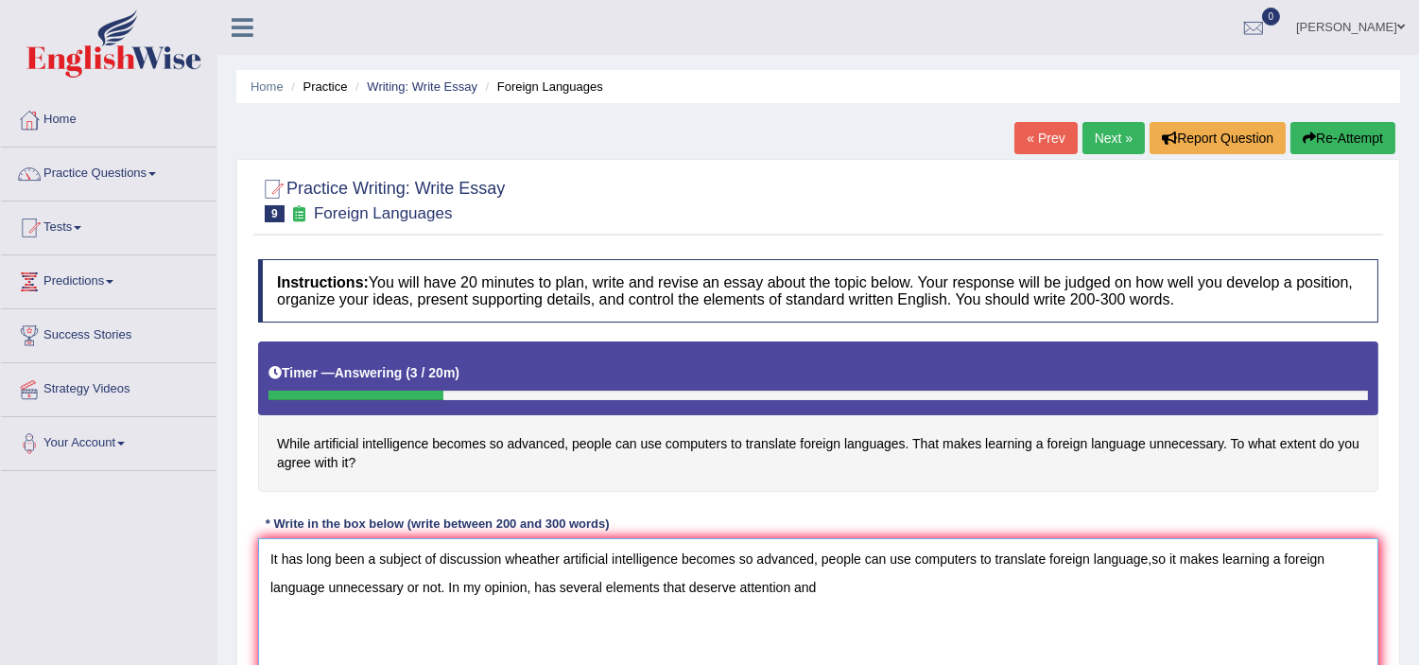
click at [785, 582] on textarea "It has long been a subject of discussion wheather artificial intelligence becom…" at bounding box center [818, 629] width 1121 height 183
click at [787, 582] on textarea "It has long been a subject of discussion wheather artificial intelligence becom…" at bounding box center [818, 629] width 1121 height 183
click at [788, 583] on textarea "It has long been a subject of discussion wheather artificial intelligence becom…" at bounding box center [818, 629] width 1121 height 183
click at [826, 586] on textarea "It has long been a subject of discussion wheather artificial intelligence becom…" at bounding box center [818, 629] width 1121 height 183
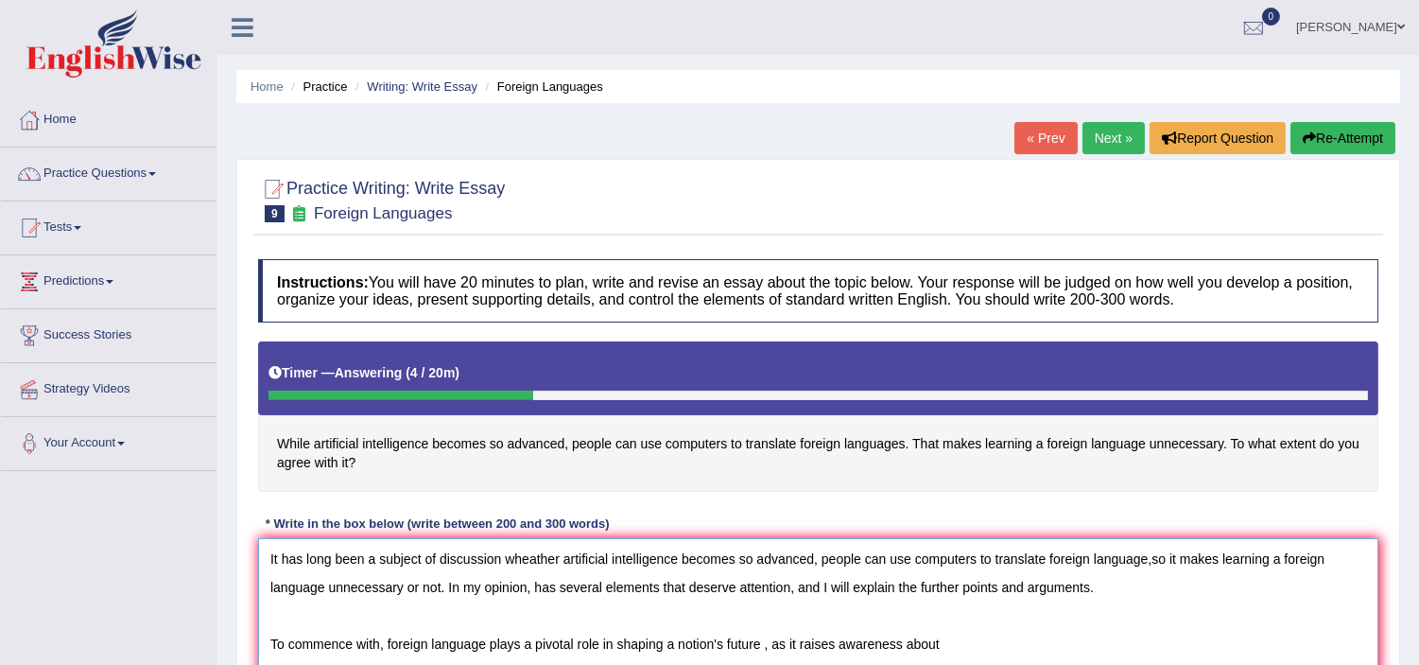
click at [834, 663] on textarea "It has long been a subject of discussion wheather artificial intelligence becom…" at bounding box center [818, 629] width 1121 height 183
click at [951, 647] on textarea "It has long been a subject of discussion wheather artificial intelligence becom…" at bounding box center [818, 629] width 1121 height 183
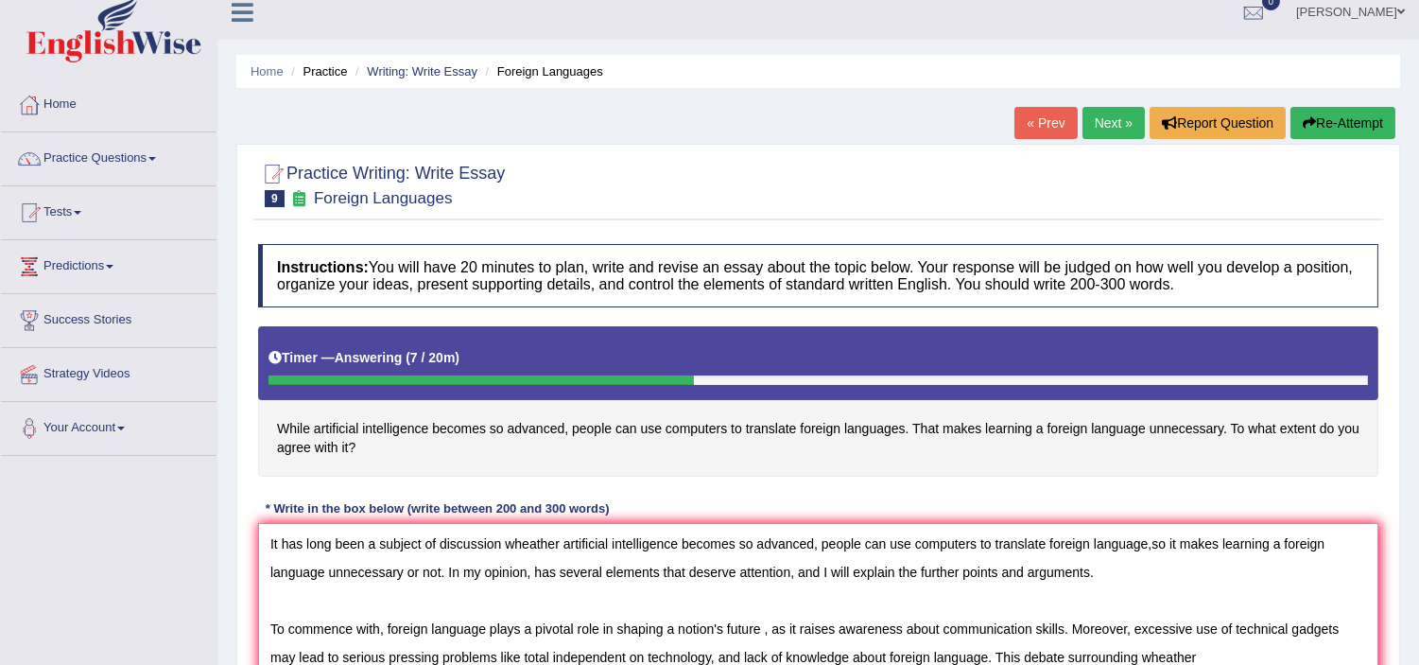
click at [1173, 653] on textarea "It has long been a subject of discussion wheather artificial intelligence becom…" at bounding box center [818, 614] width 1121 height 183
click at [1203, 658] on textarea "It has long been a subject of discussion wheather artificial intelligence becom…" at bounding box center [818, 614] width 1121 height 183
click at [1306, 656] on textarea "It has long been a subject of discussion wheather artificial intelligence becom…" at bounding box center [818, 614] width 1121 height 183
click at [1364, 653] on textarea "It has long been a subject of discussion wheather artificial intelligence becom…" at bounding box center [818, 614] width 1121 height 183
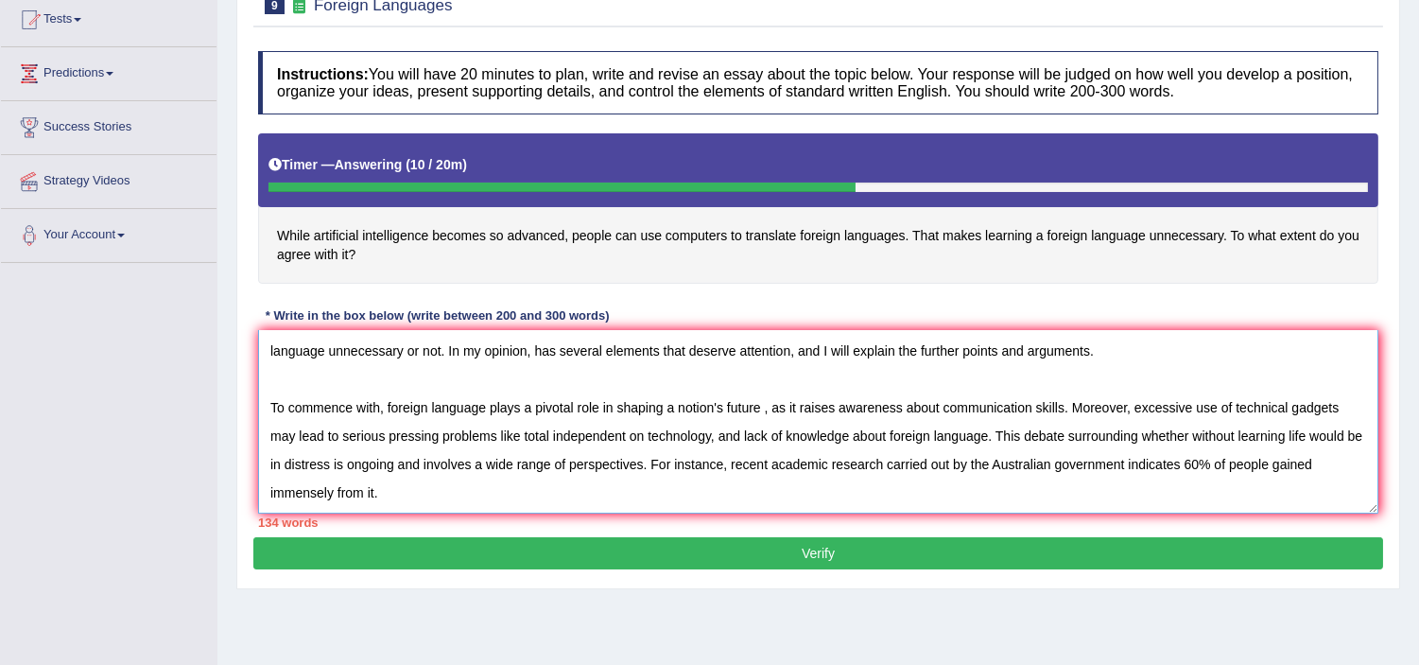
scroll to position [267, 0]
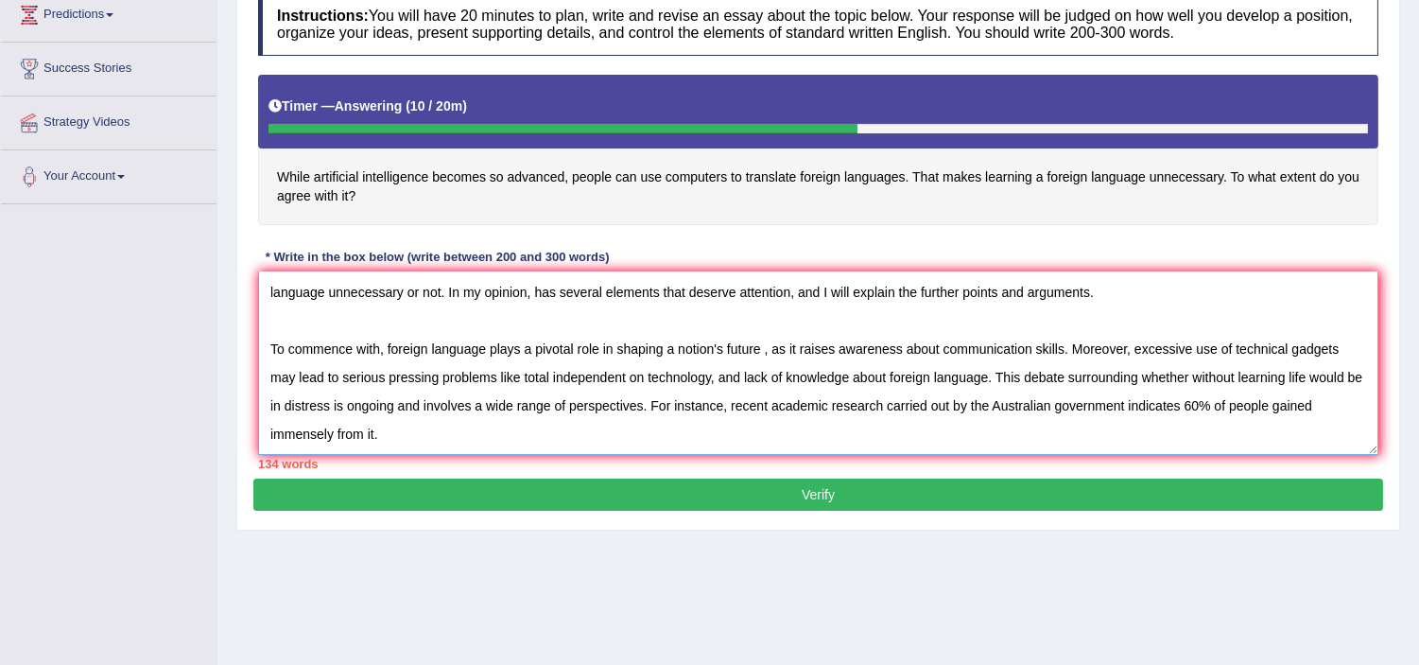
click at [409, 414] on textarea "It has long been a subject of discussion wheather artificial intelligence becom…" at bounding box center [818, 362] width 1121 height 183
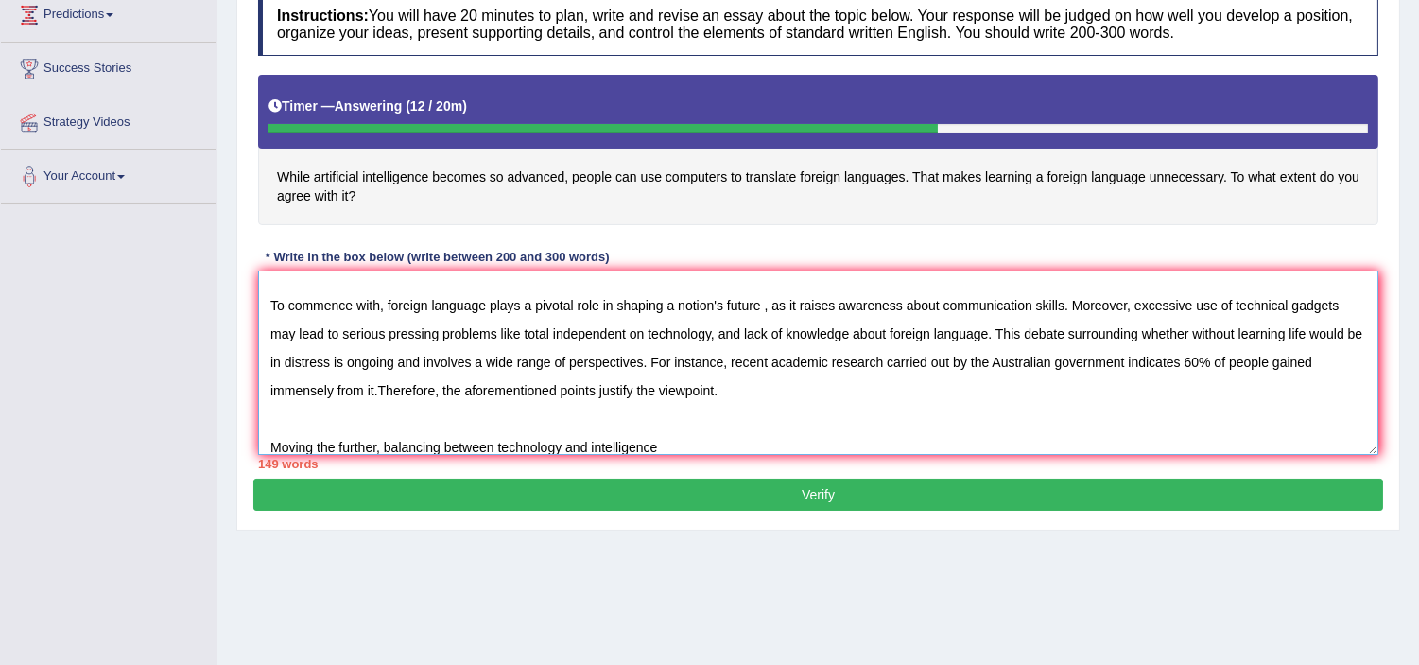
click at [589, 445] on textarea "It has long been a subject of discussion wheather artificial intelligence becom…" at bounding box center [818, 362] width 1121 height 183
click at [664, 448] on textarea "It has long been a subject of discussion wheather artificial intelligence becom…" at bounding box center [818, 362] width 1121 height 183
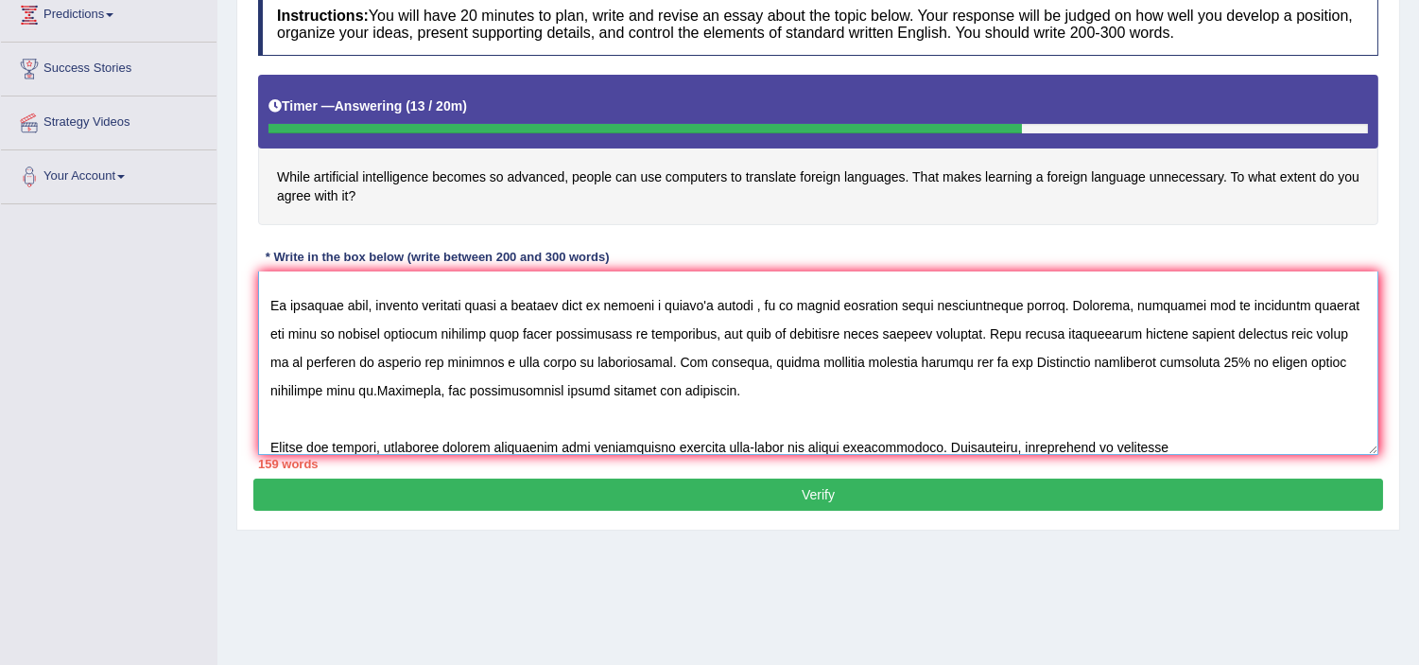
click at [1018, 446] on textarea at bounding box center [818, 362] width 1121 height 183
click at [1025, 443] on textarea at bounding box center [818, 362] width 1121 height 183
click at [1268, 442] on textarea at bounding box center [818, 362] width 1121 height 183
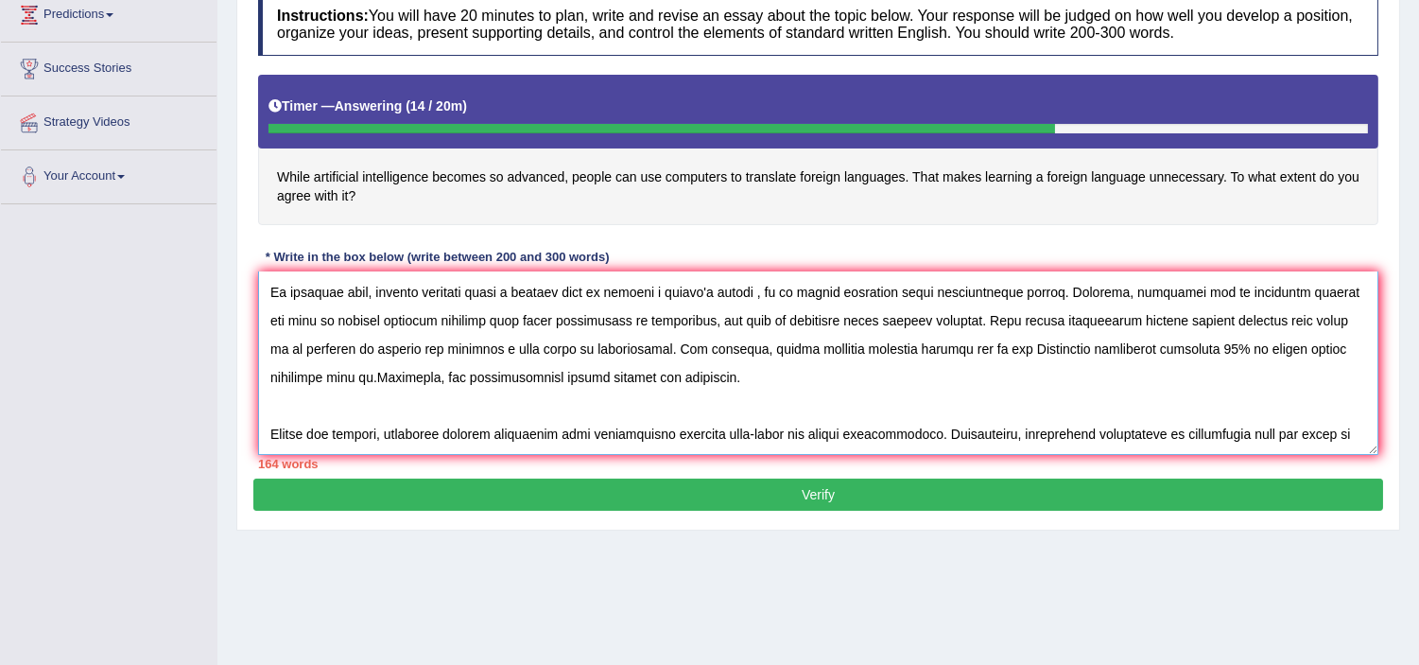
click at [1268, 442] on textarea at bounding box center [818, 362] width 1121 height 183
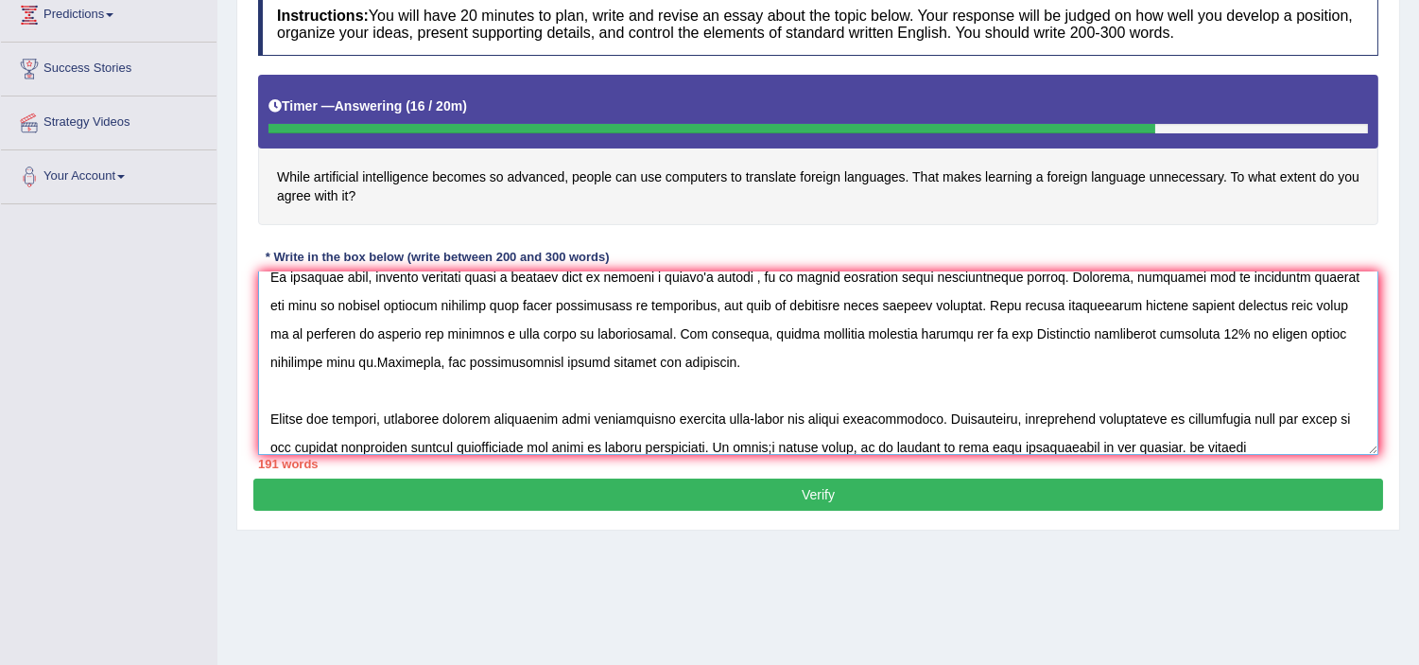
click at [1192, 444] on textarea at bounding box center [818, 362] width 1121 height 183
click at [1278, 445] on textarea at bounding box center [818, 362] width 1121 height 183
click at [1295, 444] on textarea at bounding box center [818, 362] width 1121 height 183
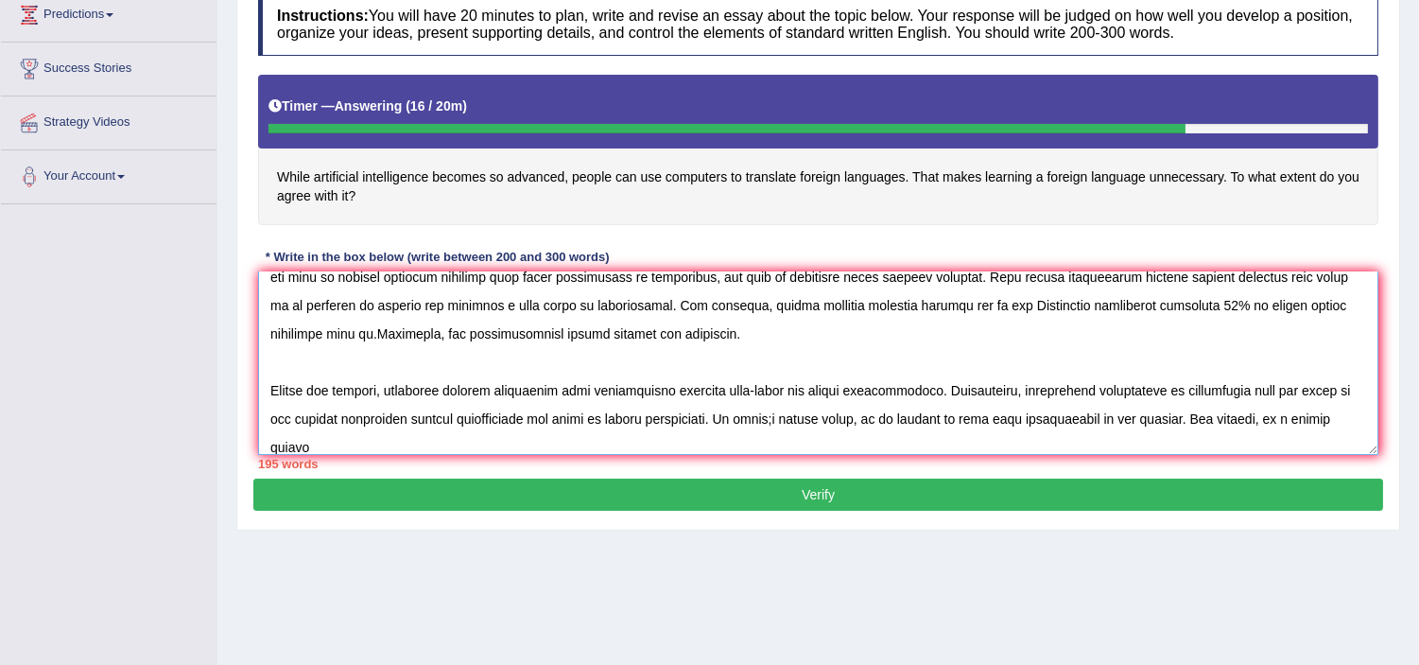
click at [1337, 410] on textarea at bounding box center [818, 362] width 1121 height 183
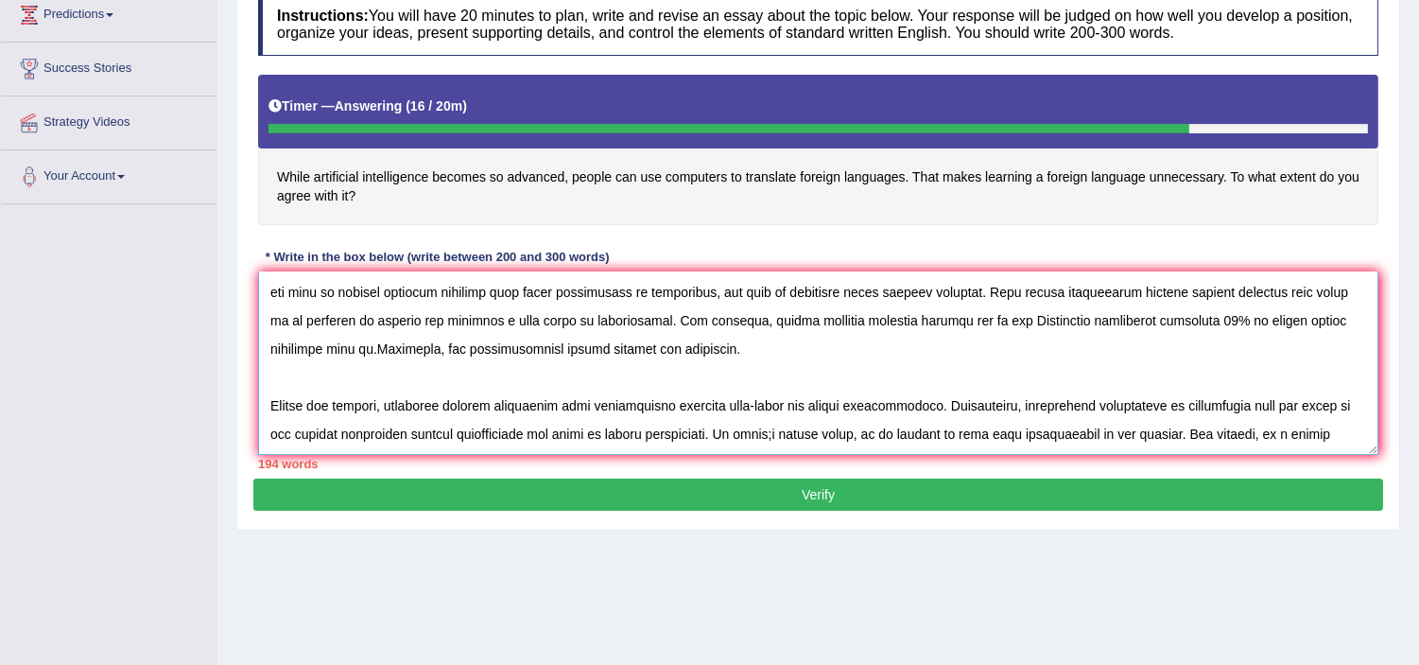
click at [1345, 413] on textarea at bounding box center [818, 362] width 1121 height 183
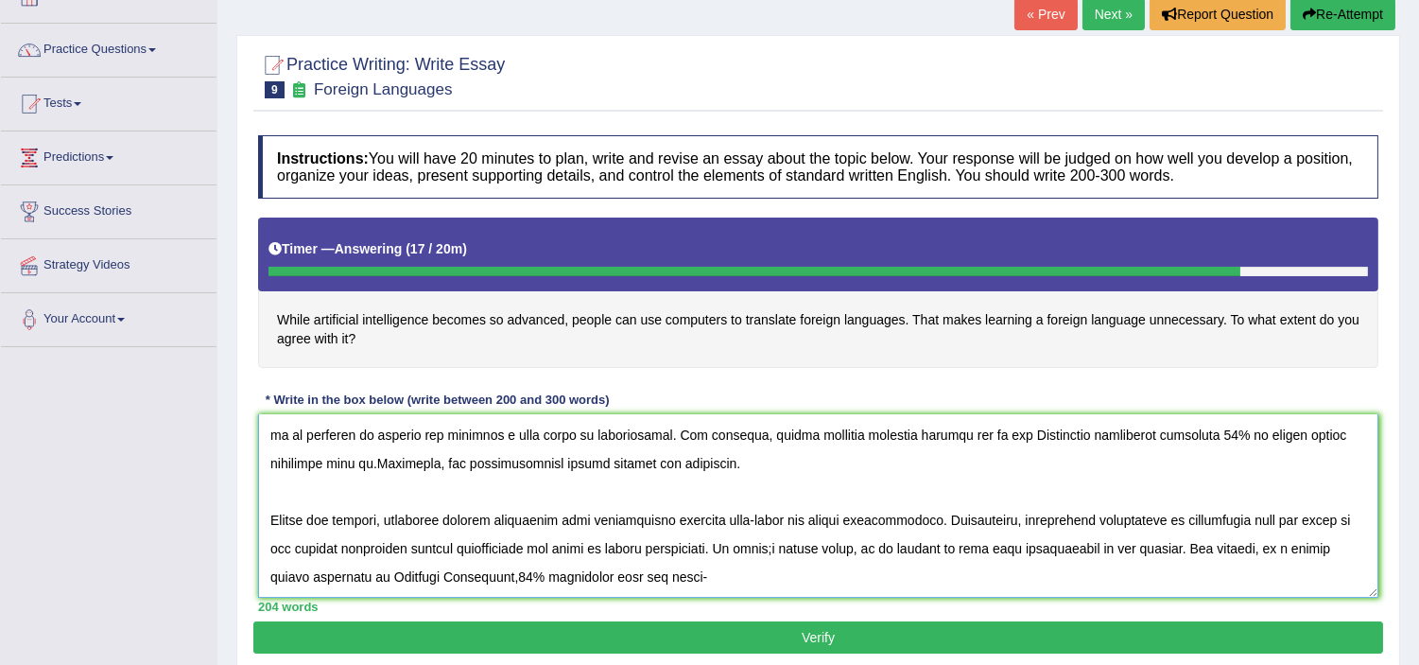
scroll to position [267, 0]
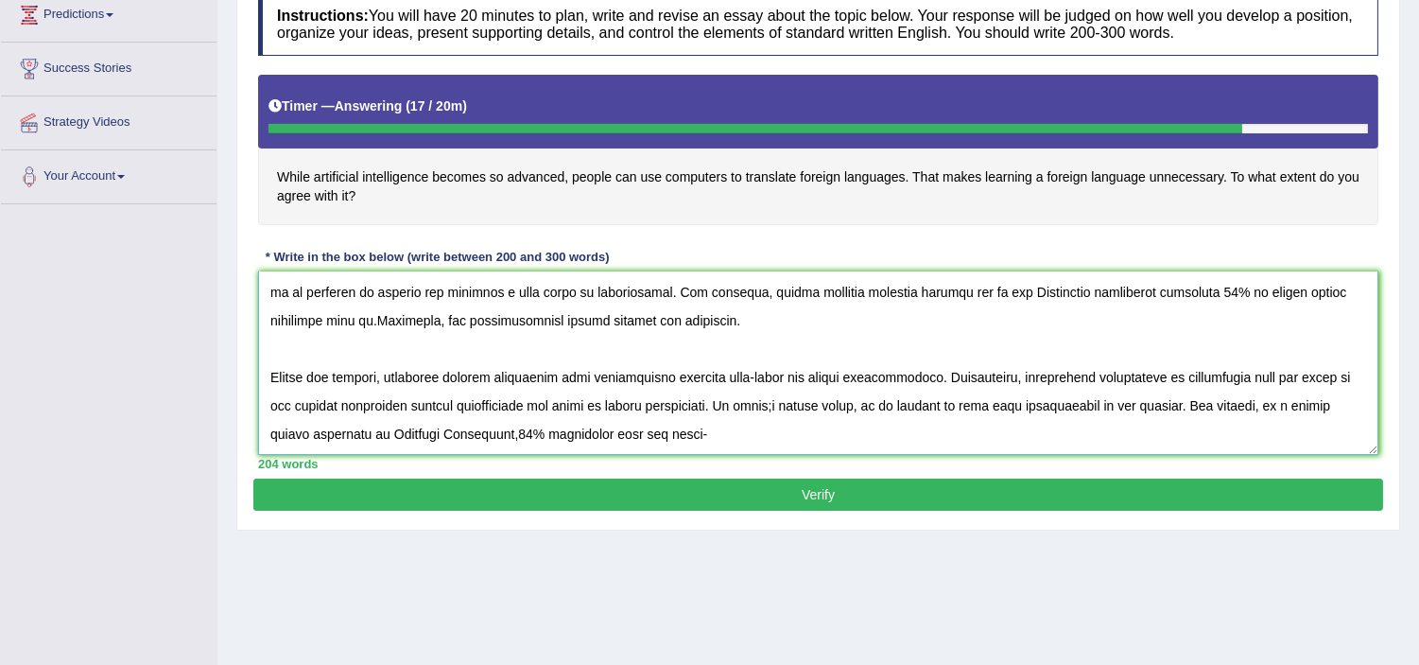
click at [704, 393] on textarea at bounding box center [818, 362] width 1121 height 183
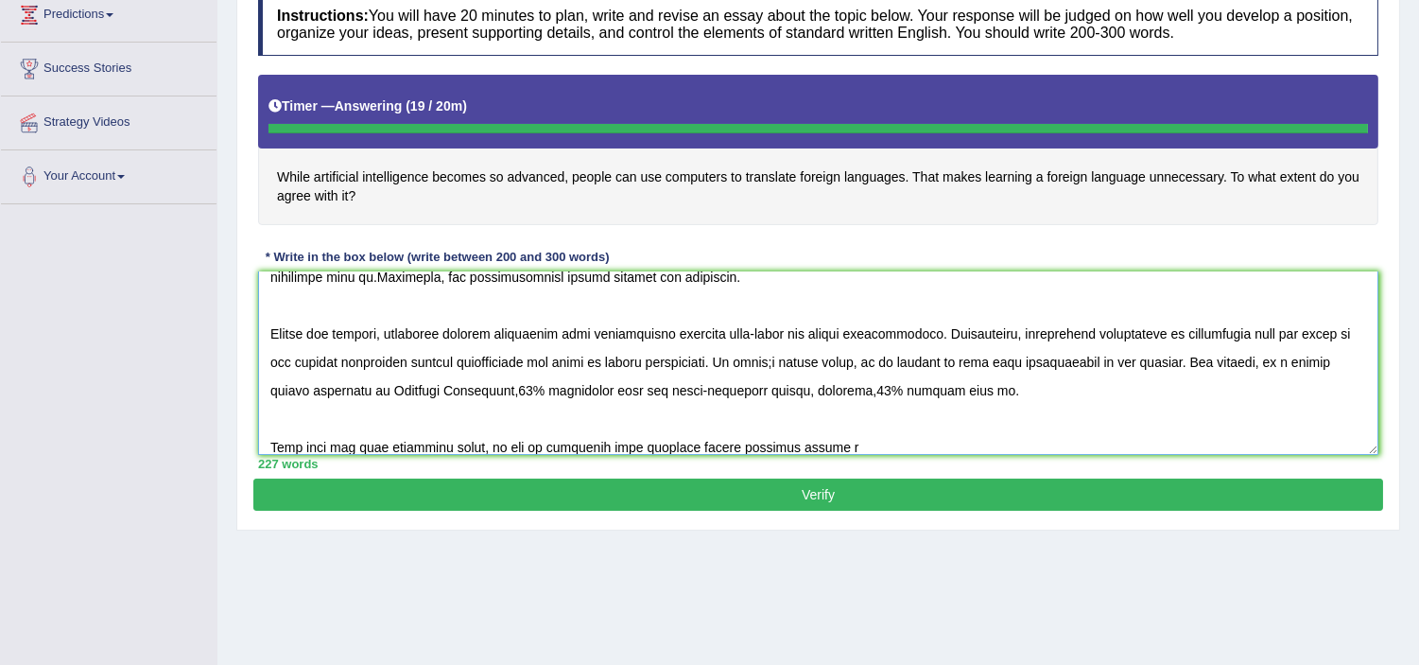
type textarea "It has long been a subject of discussion wheather artificial intelligence becom…"
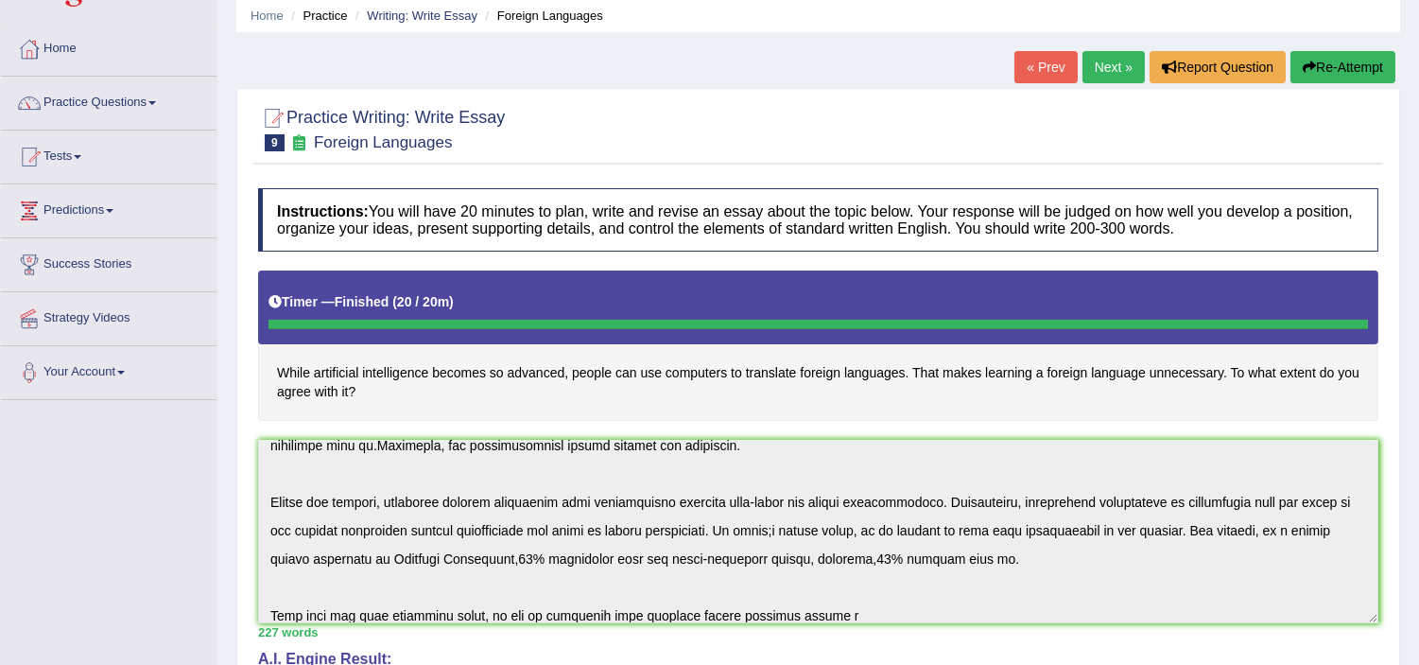
scroll to position [0, 0]
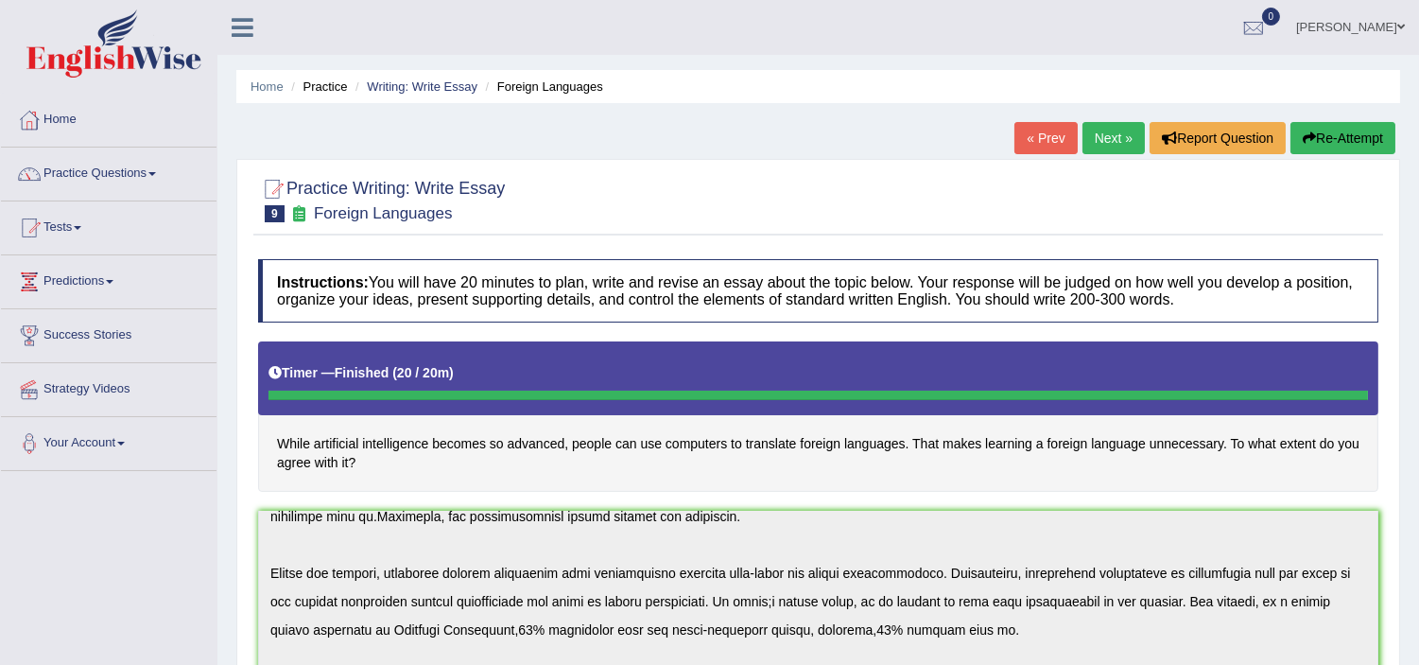
click at [1391, 28] on link "[PERSON_NAME]" at bounding box center [1350, 24] width 137 height 49
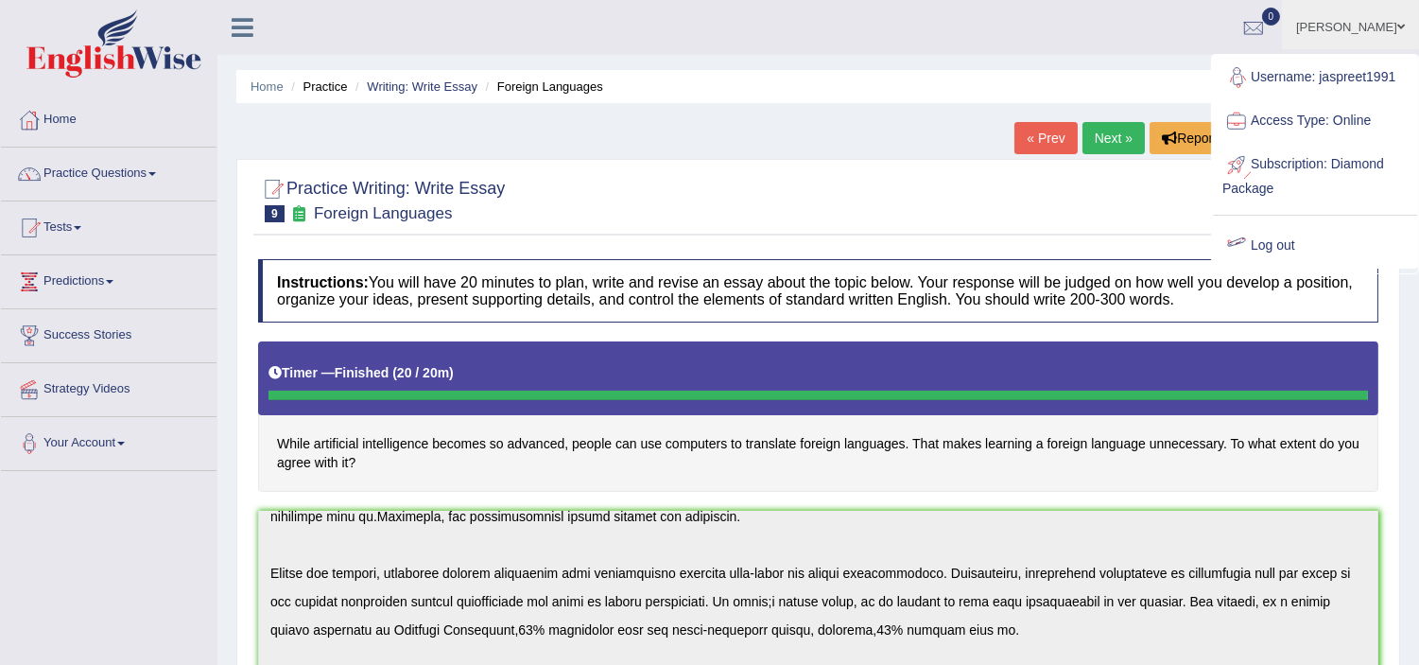
click at [1271, 251] on link "Log out" at bounding box center [1315, 245] width 204 height 43
